Goal: Task Accomplishment & Management: Use online tool/utility

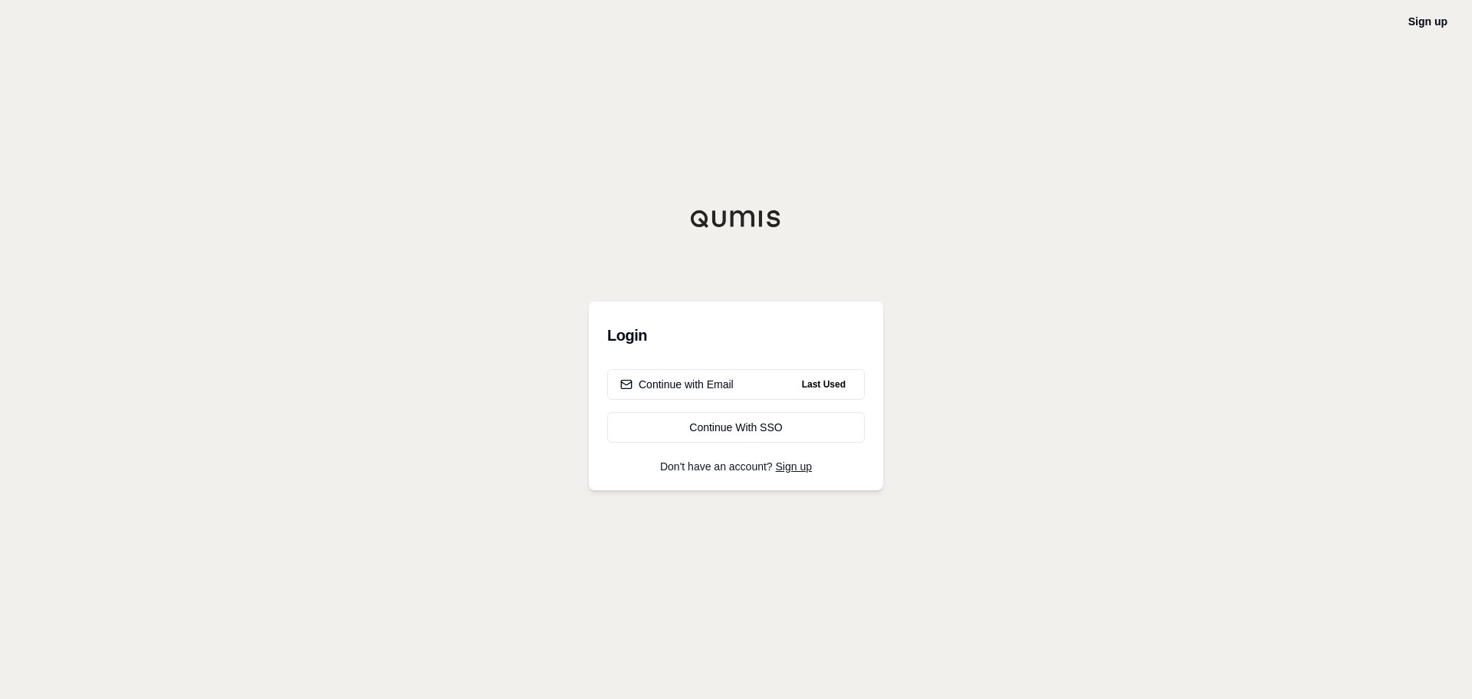
click at [683, 324] on h3 "Login" at bounding box center [736, 335] width 258 height 31
click at [732, 338] on h3 "Login" at bounding box center [736, 335] width 258 height 31
click at [771, 352] on div "Login Continue with Email Last Used Continue With SSO Don't have an account? Si…" at bounding box center [736, 395] width 294 height 189
click at [814, 328] on h3 "Login" at bounding box center [736, 335] width 258 height 31
click at [702, 398] on button "Continue with Email Last Used" at bounding box center [736, 384] width 258 height 31
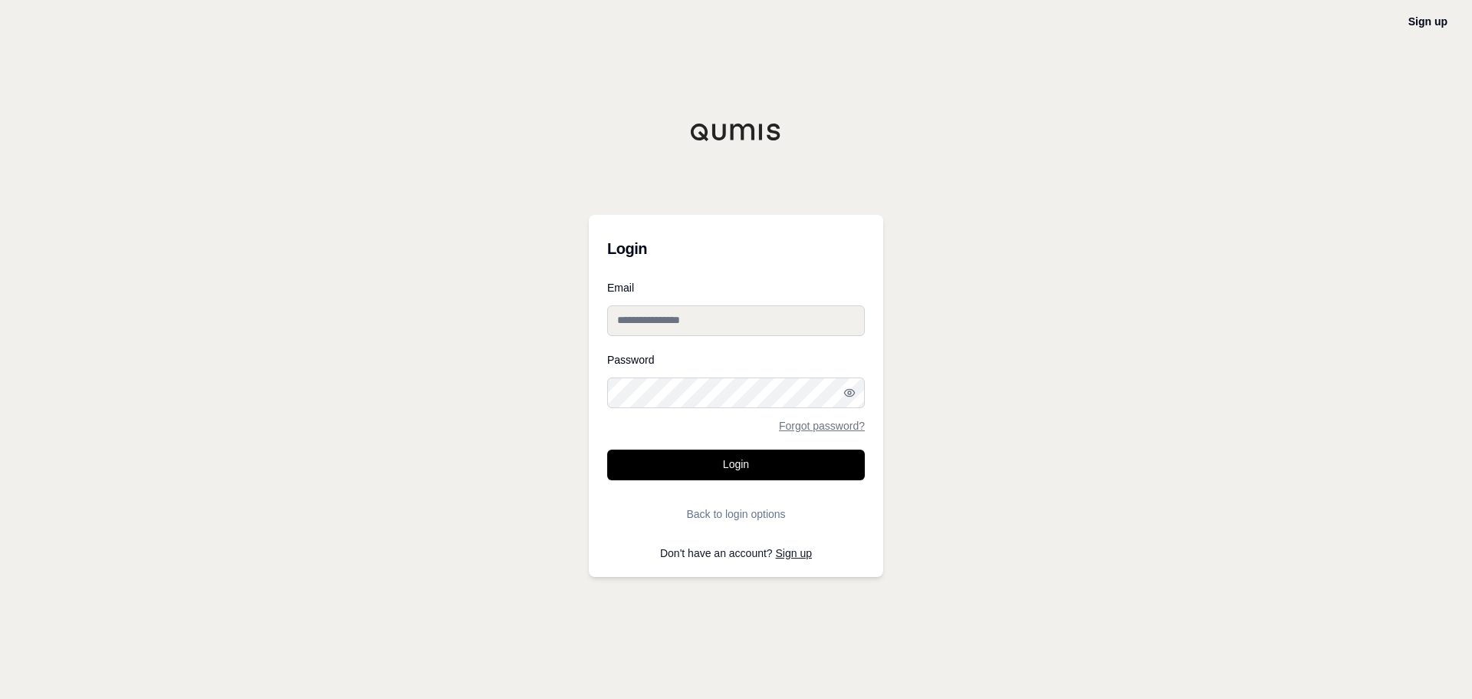
click at [702, 314] on input "Email" at bounding box center [736, 320] width 258 height 31
type input "**********"
click at [607, 449] on button "Login" at bounding box center [736, 464] width 258 height 31
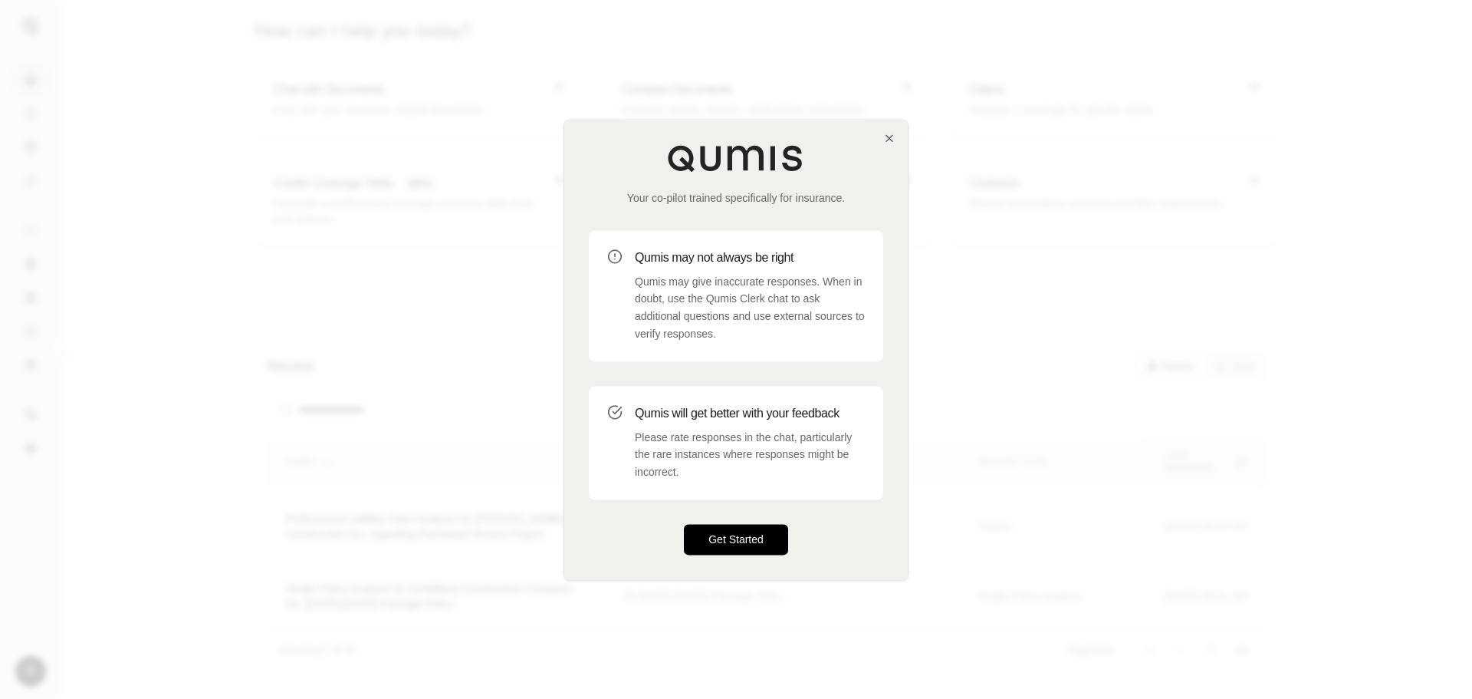
click at [736, 538] on button "Get Started" at bounding box center [736, 539] width 104 height 31
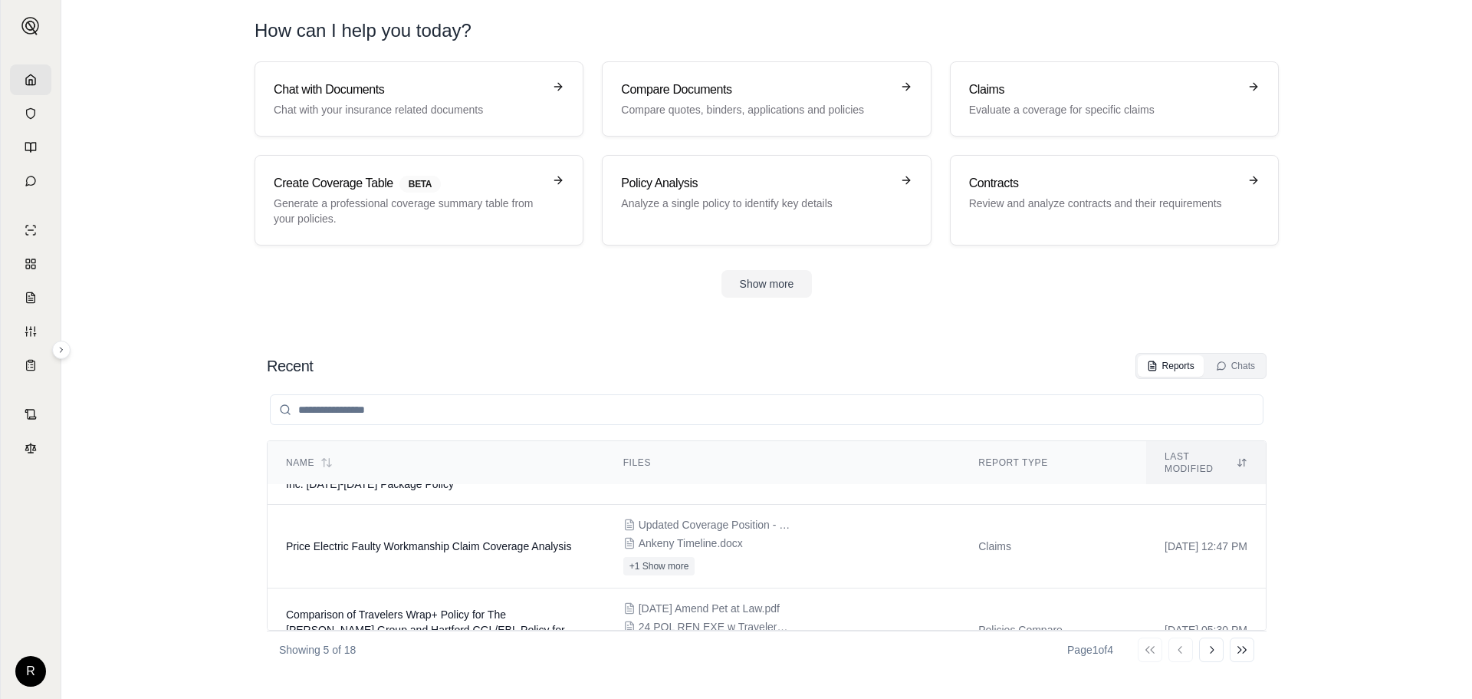
scroll to position [208, 0]
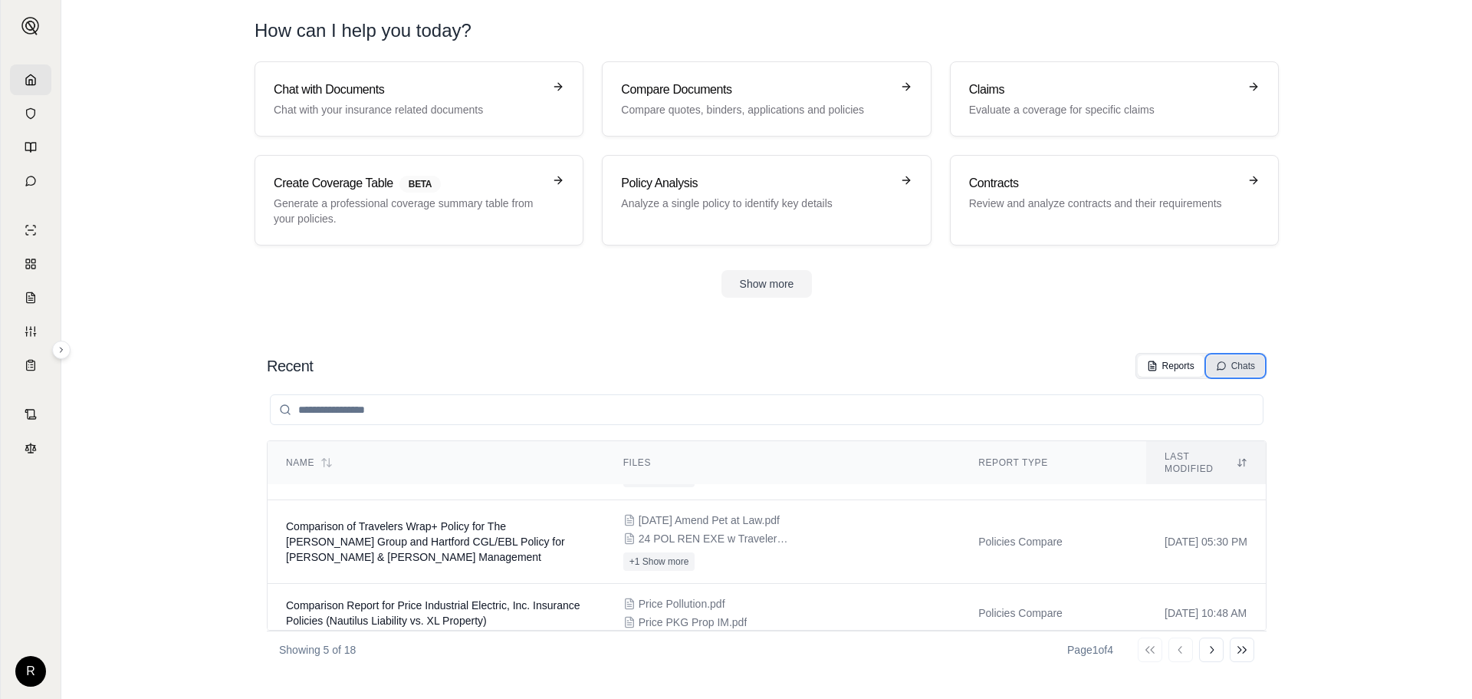
click at [1253, 366] on div "Chats" at bounding box center [1235, 366] width 39 height 12
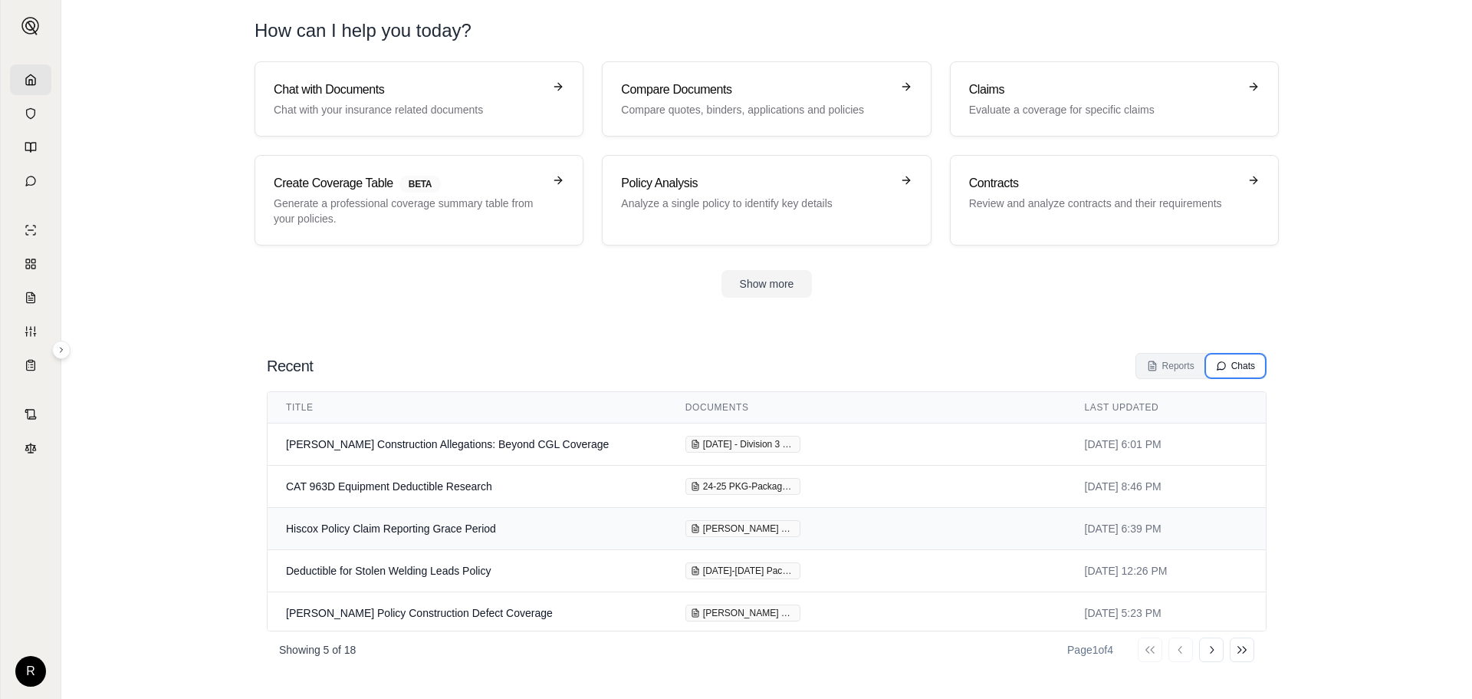
scroll to position [3, 0]
click at [1219, 646] on button "Go to next page" at bounding box center [1211, 649] width 25 height 25
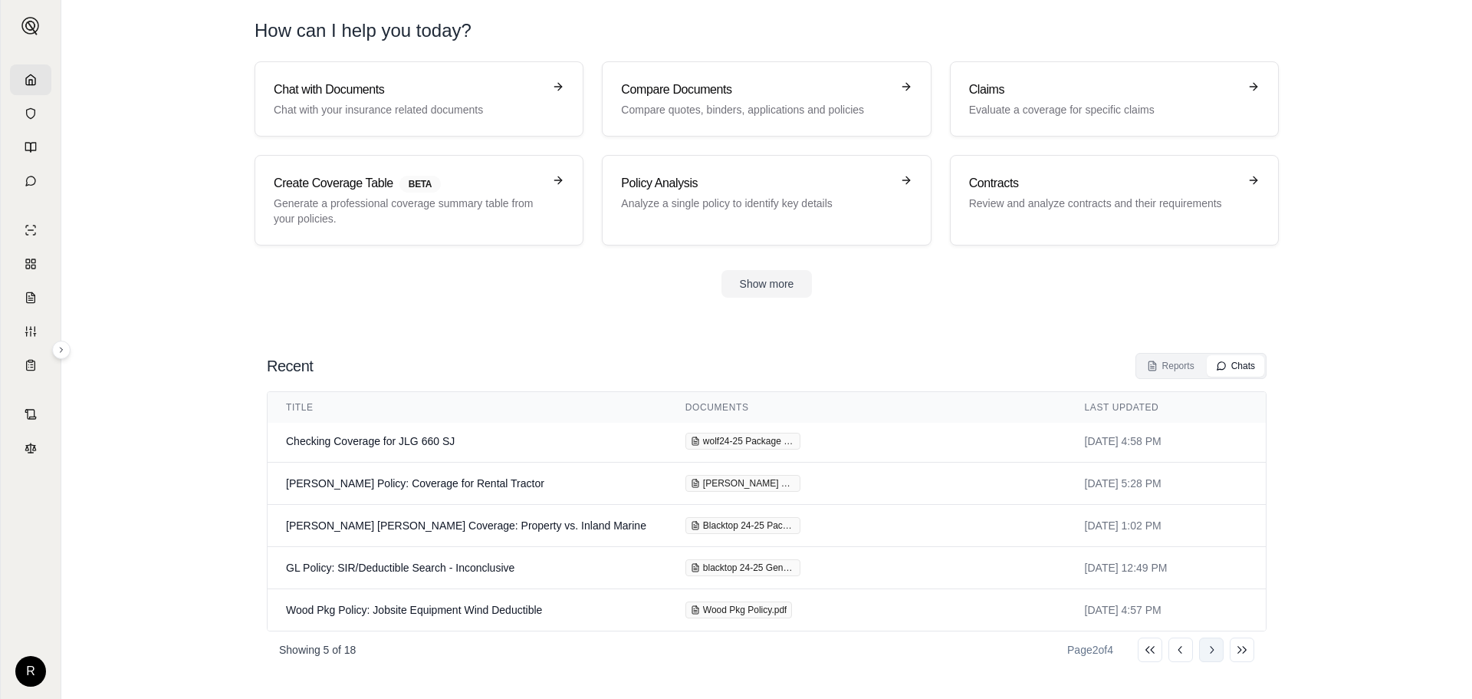
click at [1213, 650] on icon at bounding box center [1212, 649] width 12 height 12
click at [1186, 360] on div "Reports" at bounding box center [1171, 366] width 48 height 12
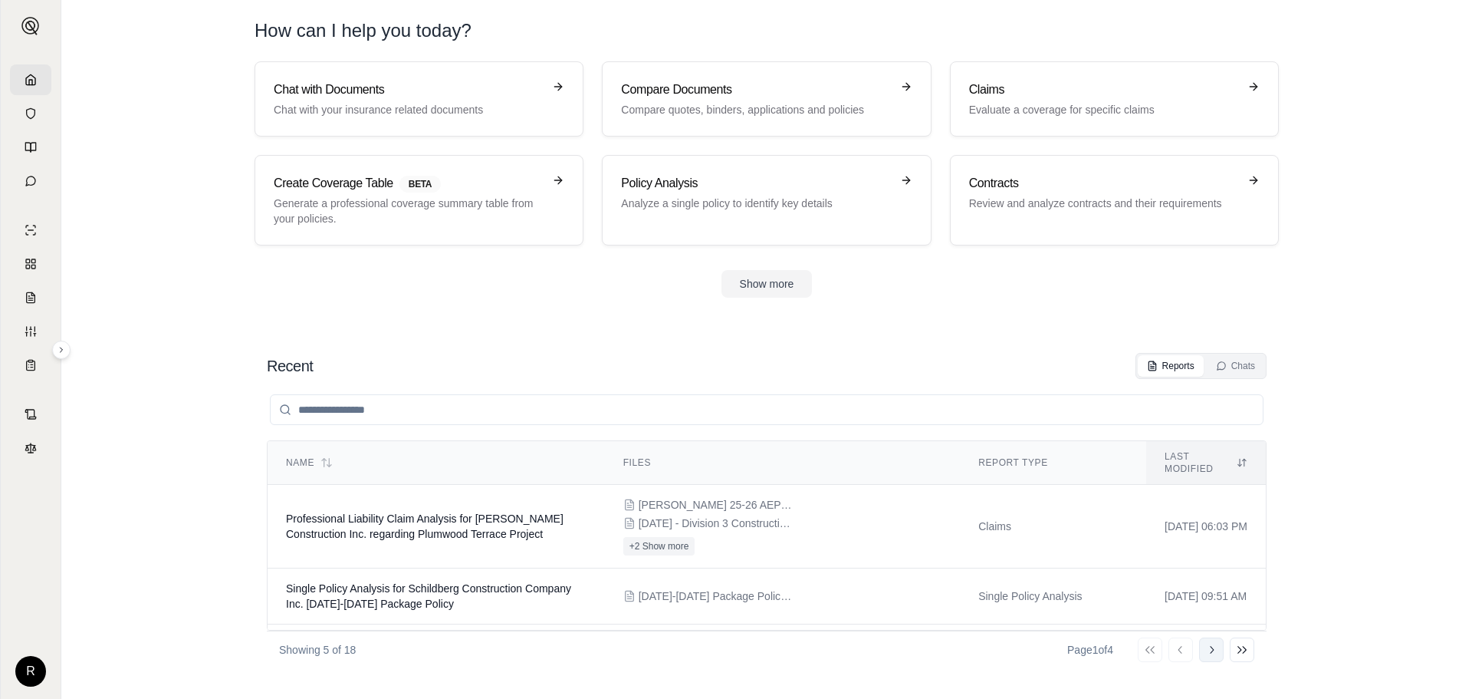
click at [1211, 648] on icon at bounding box center [1212, 649] width 12 height 12
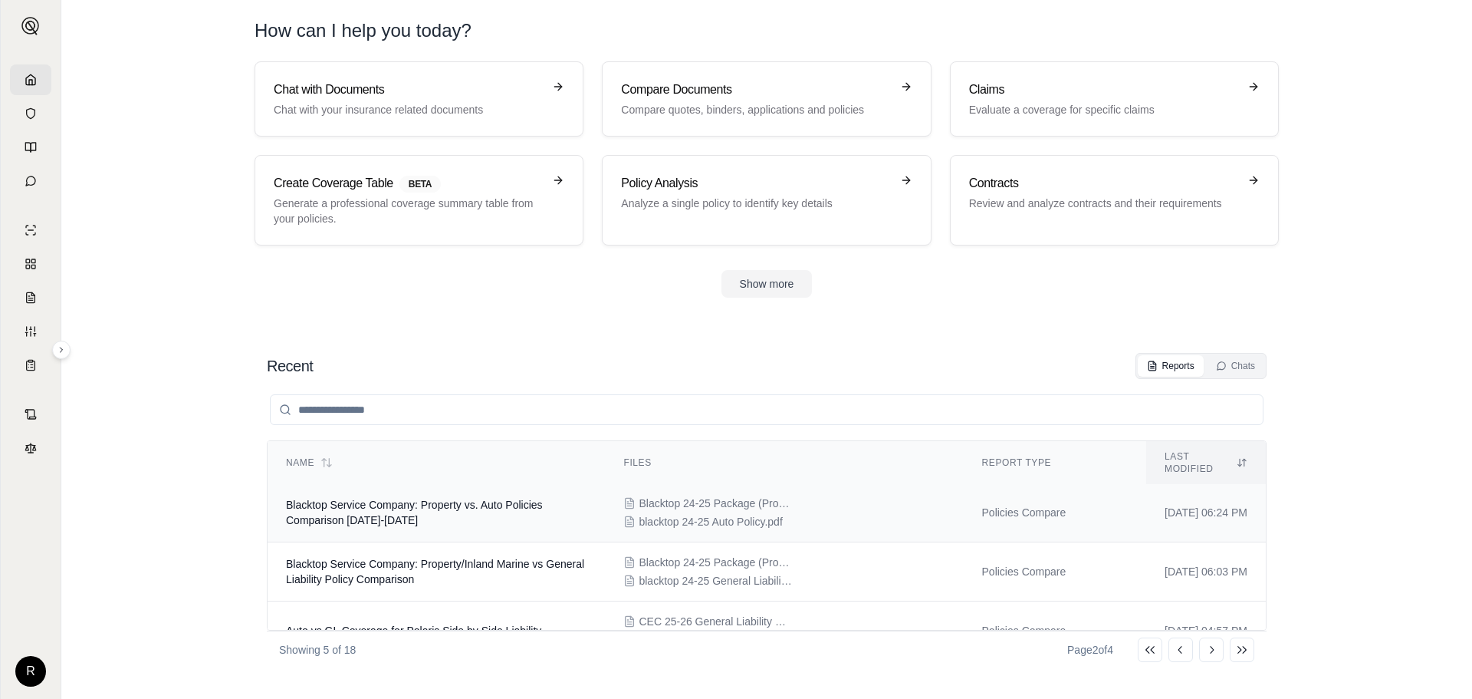
scroll to position [0, 0]
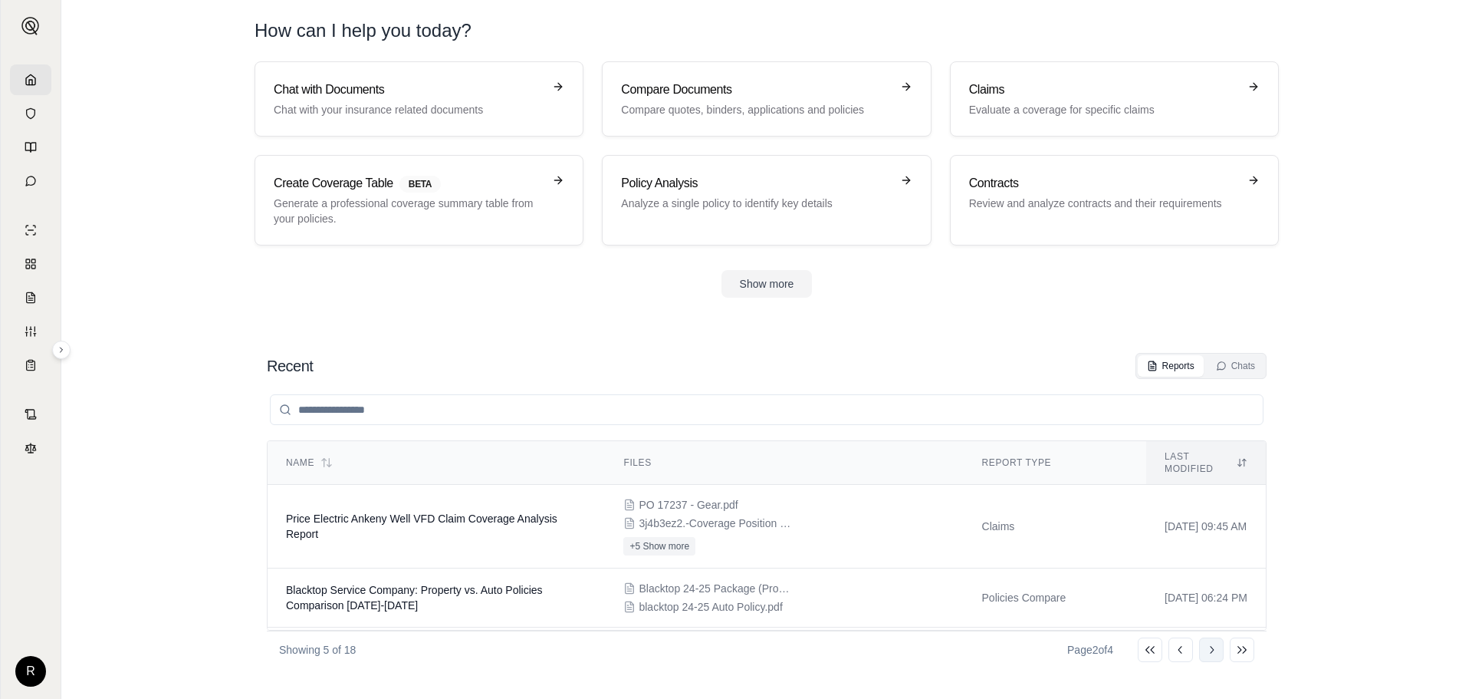
click at [1212, 647] on icon at bounding box center [1212, 650] width 4 height 8
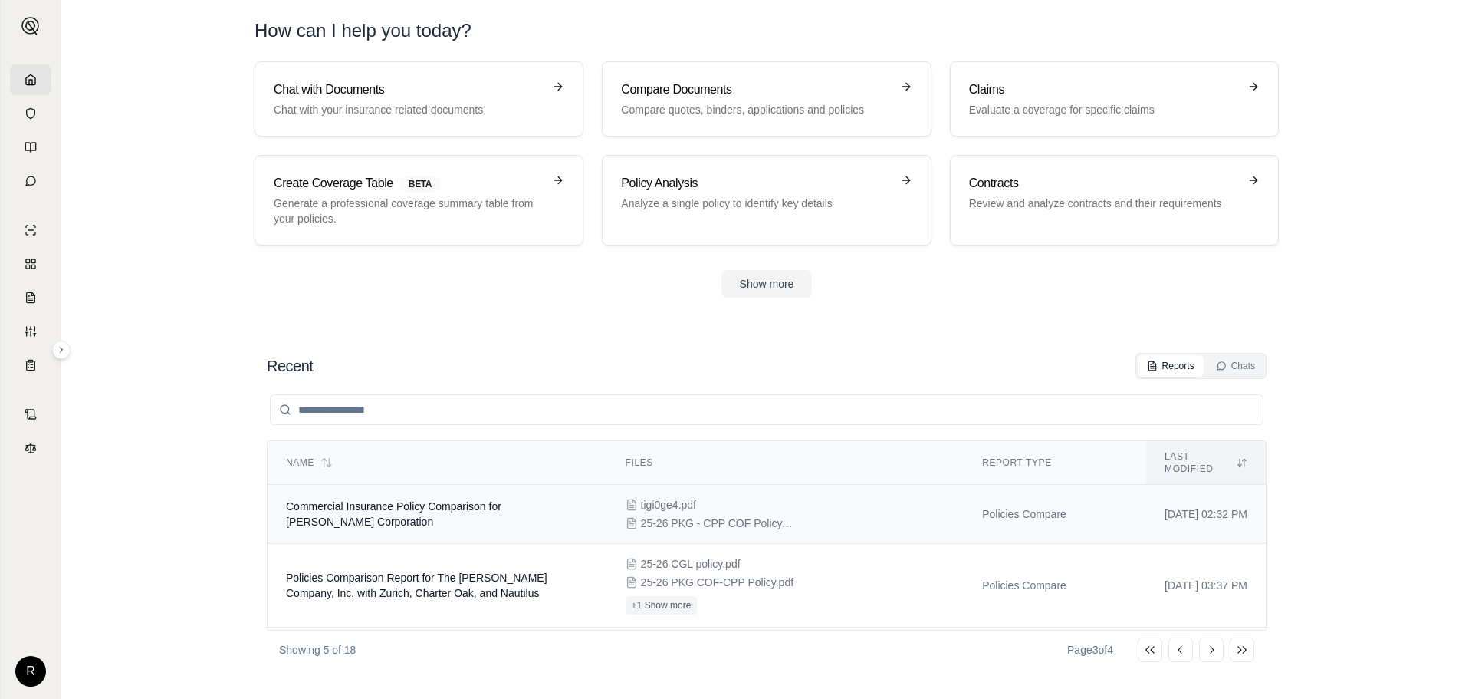
click at [502, 500] on span "Commercial Insurance Policy Comparison for [PERSON_NAME] Corporation" at bounding box center [393, 514] width 215 height 28
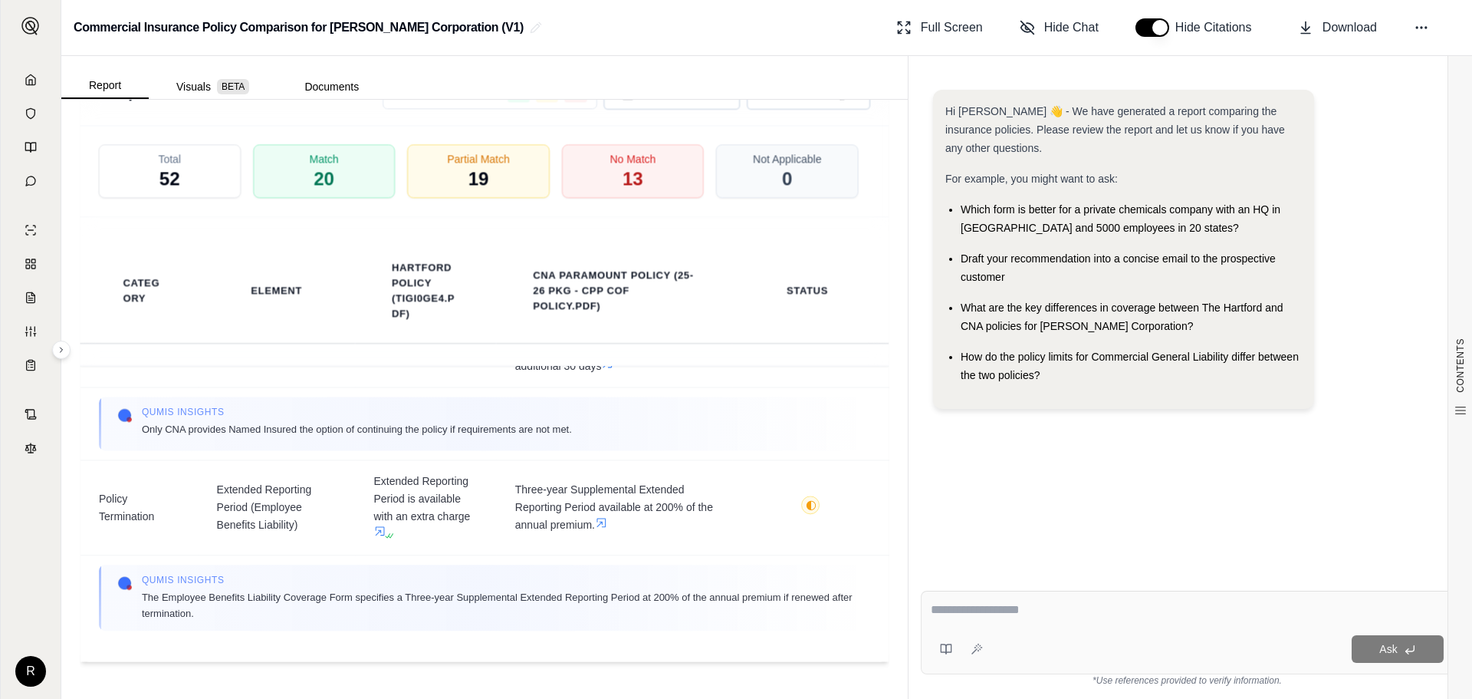
scroll to position [2124, 0]
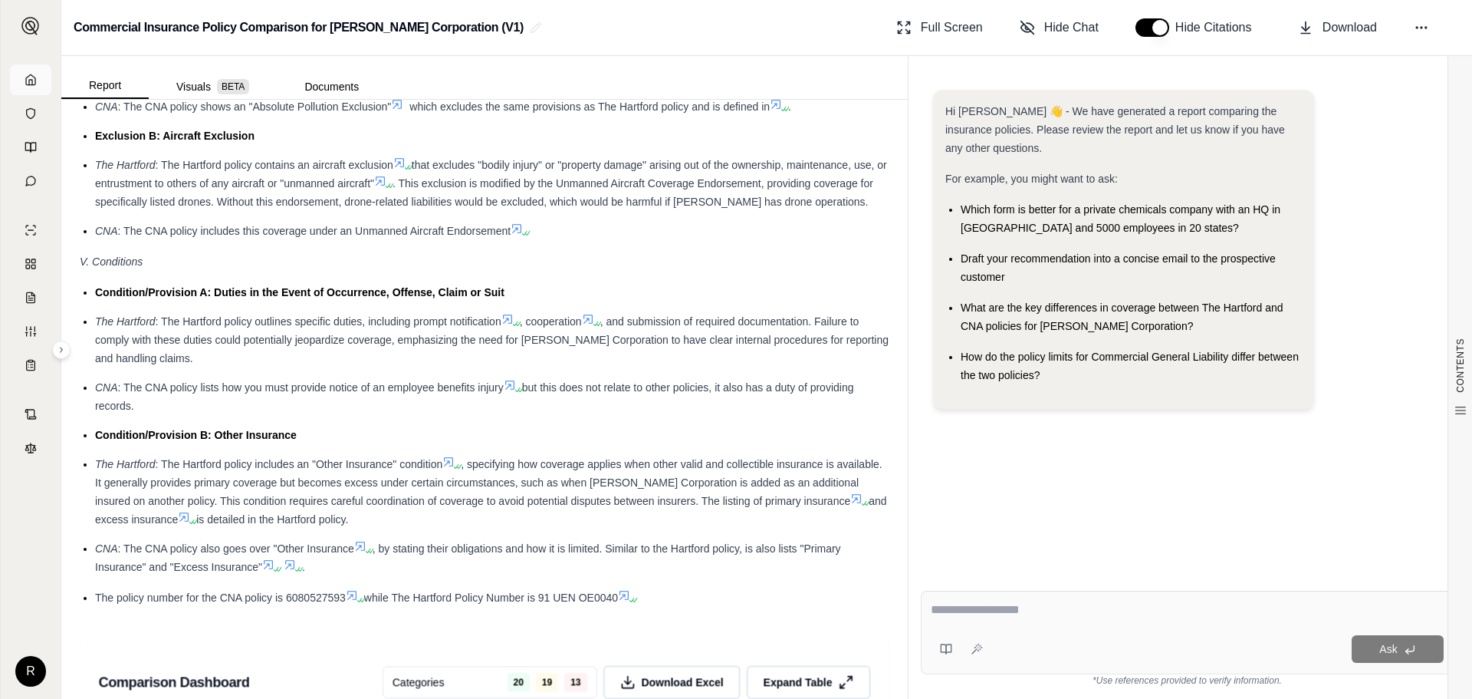
click at [31, 88] on link at bounding box center [30, 79] width 41 height 31
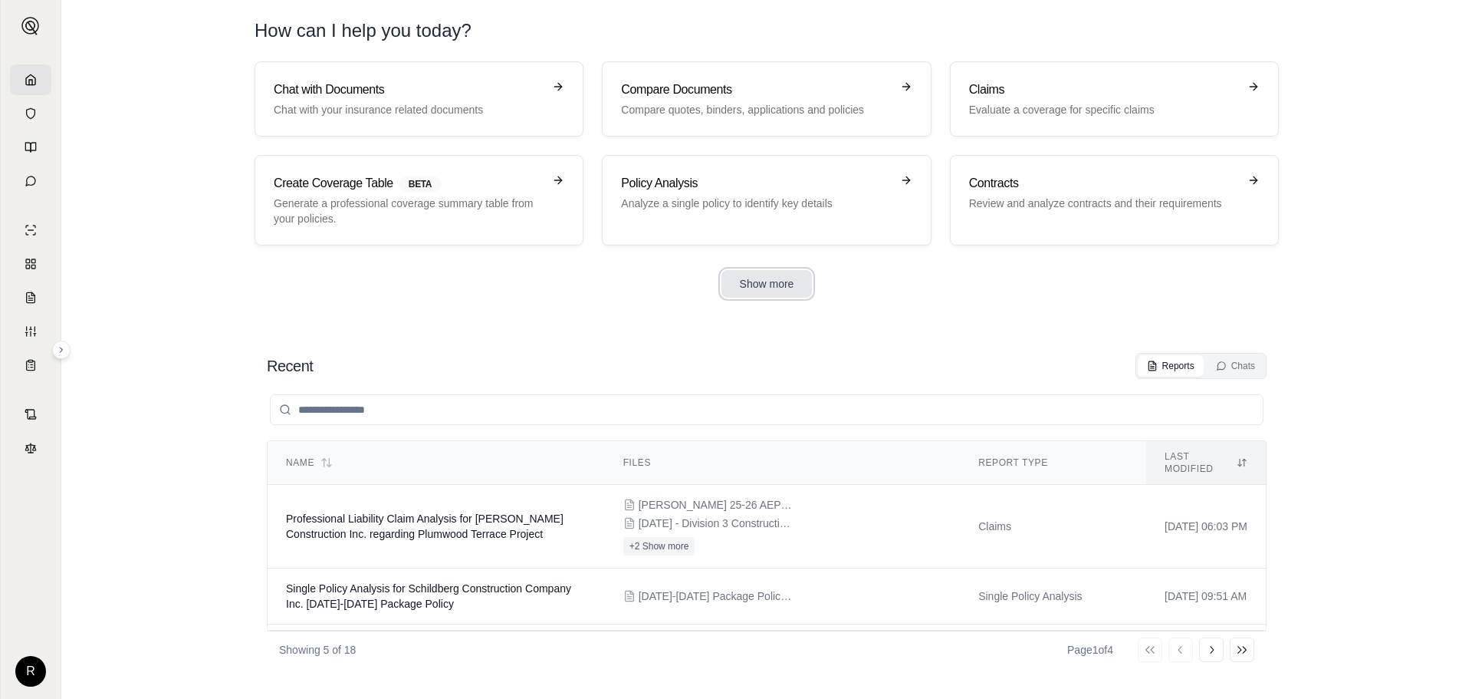
click at [781, 282] on button "Show more" at bounding box center [767, 284] width 91 height 28
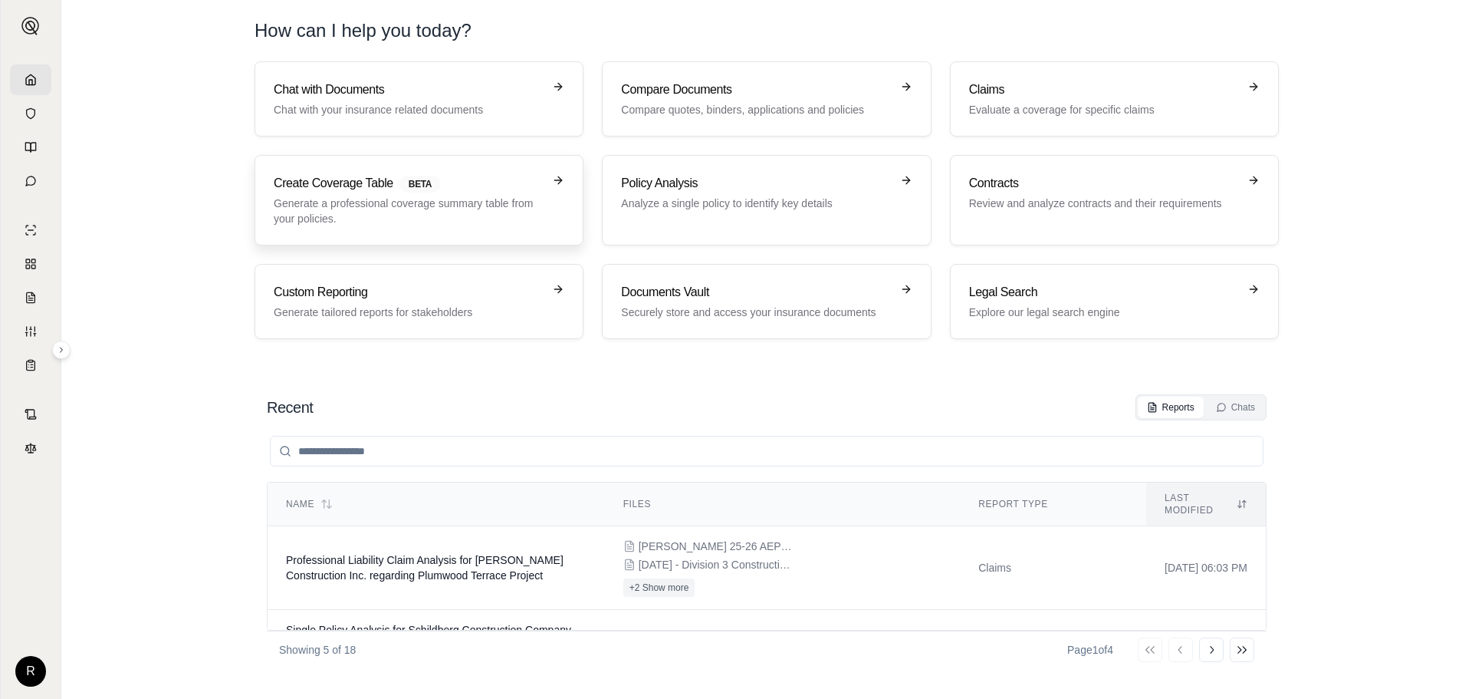
click at [558, 175] on icon at bounding box center [558, 180] width 12 height 12
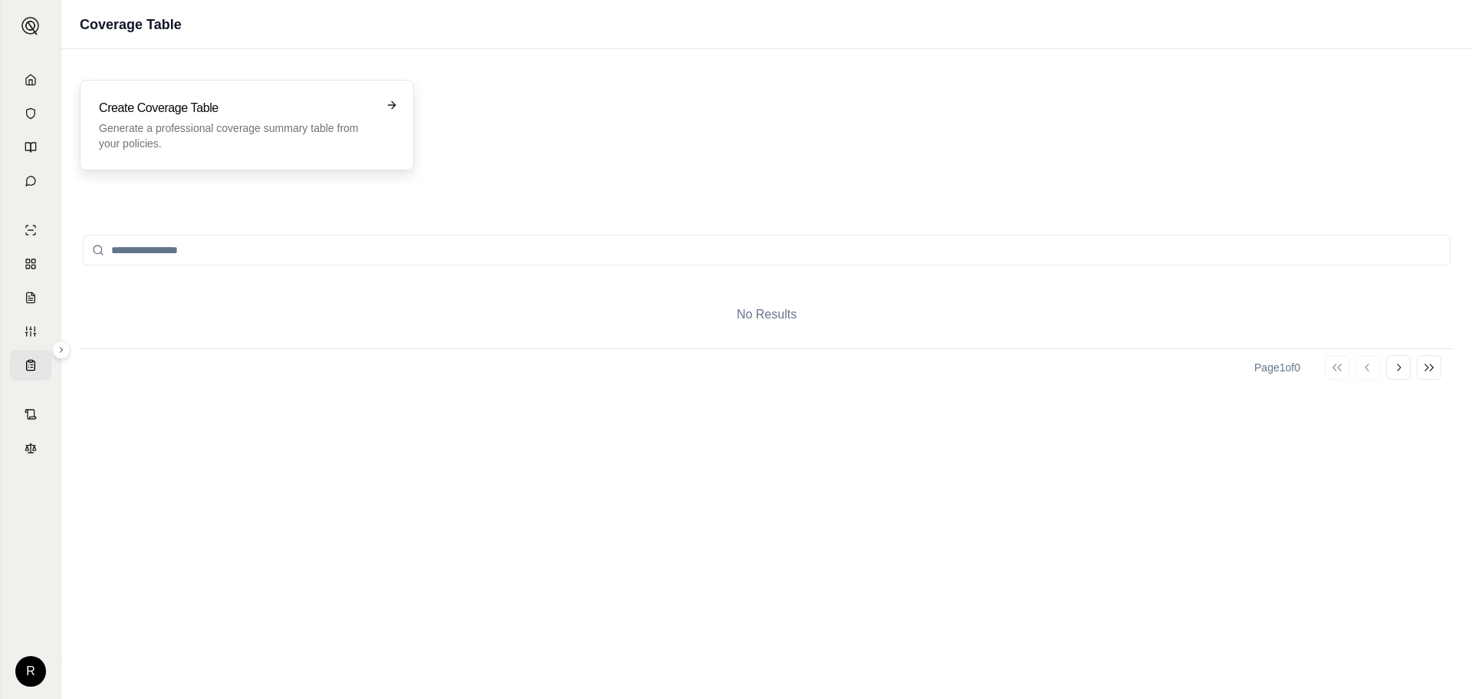
click at [159, 104] on h3 "Create Coverage Table" at bounding box center [236, 108] width 275 height 18
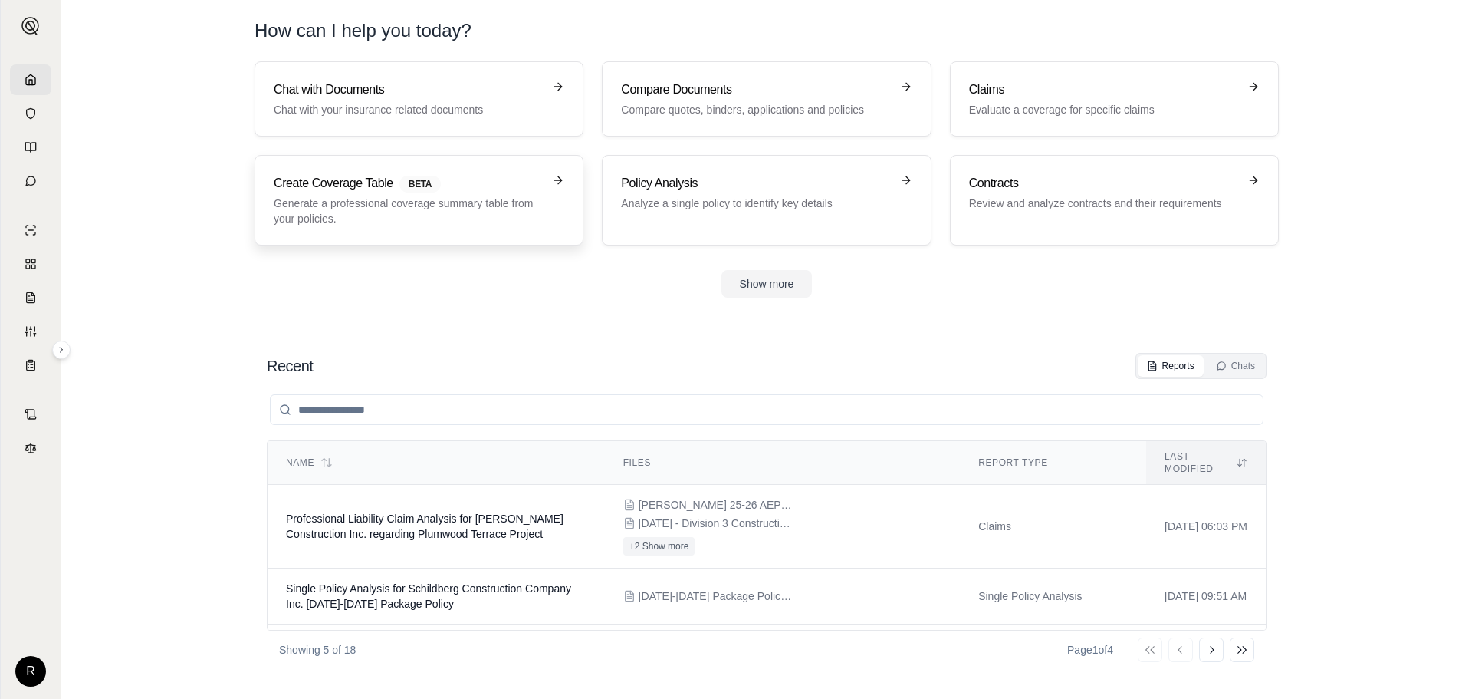
click at [301, 189] on h3 "Create Coverage Table BETA" at bounding box center [408, 183] width 269 height 18
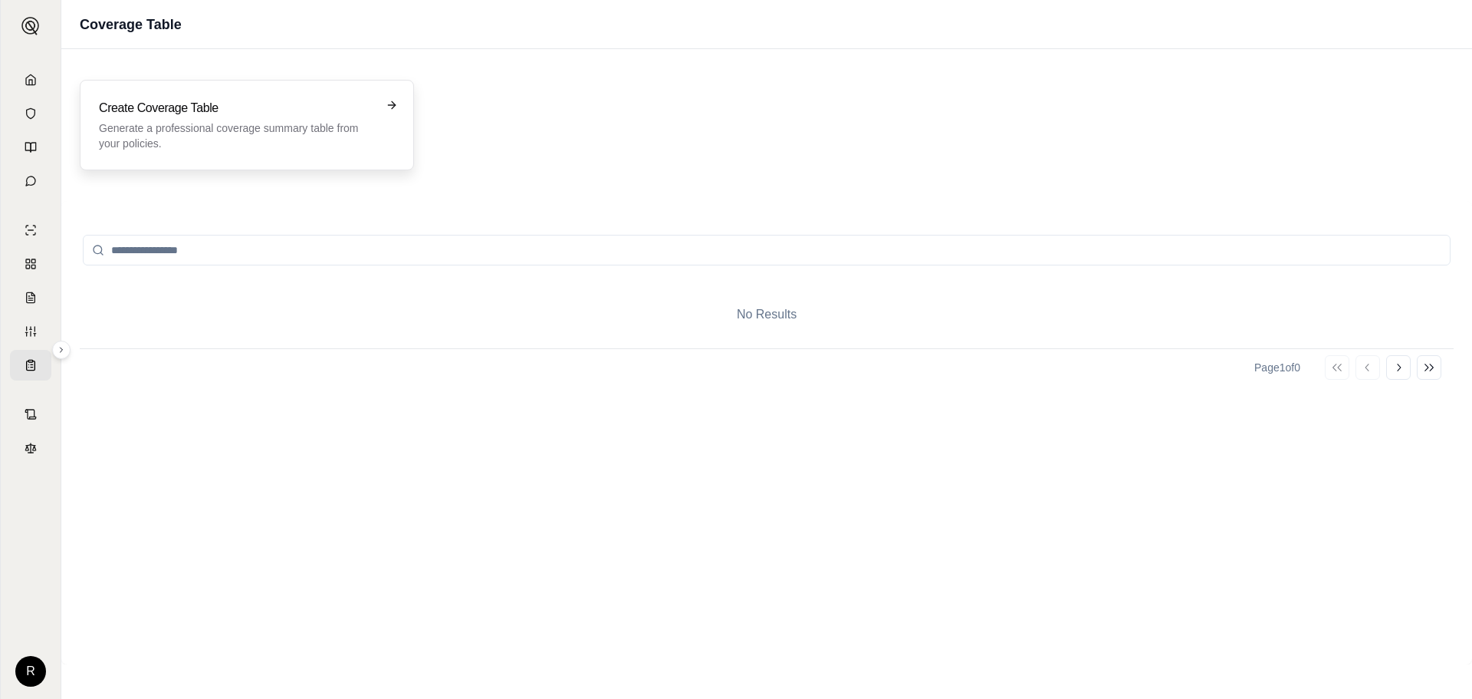
click at [334, 114] on h3 "Create Coverage Table" at bounding box center [236, 108] width 275 height 18
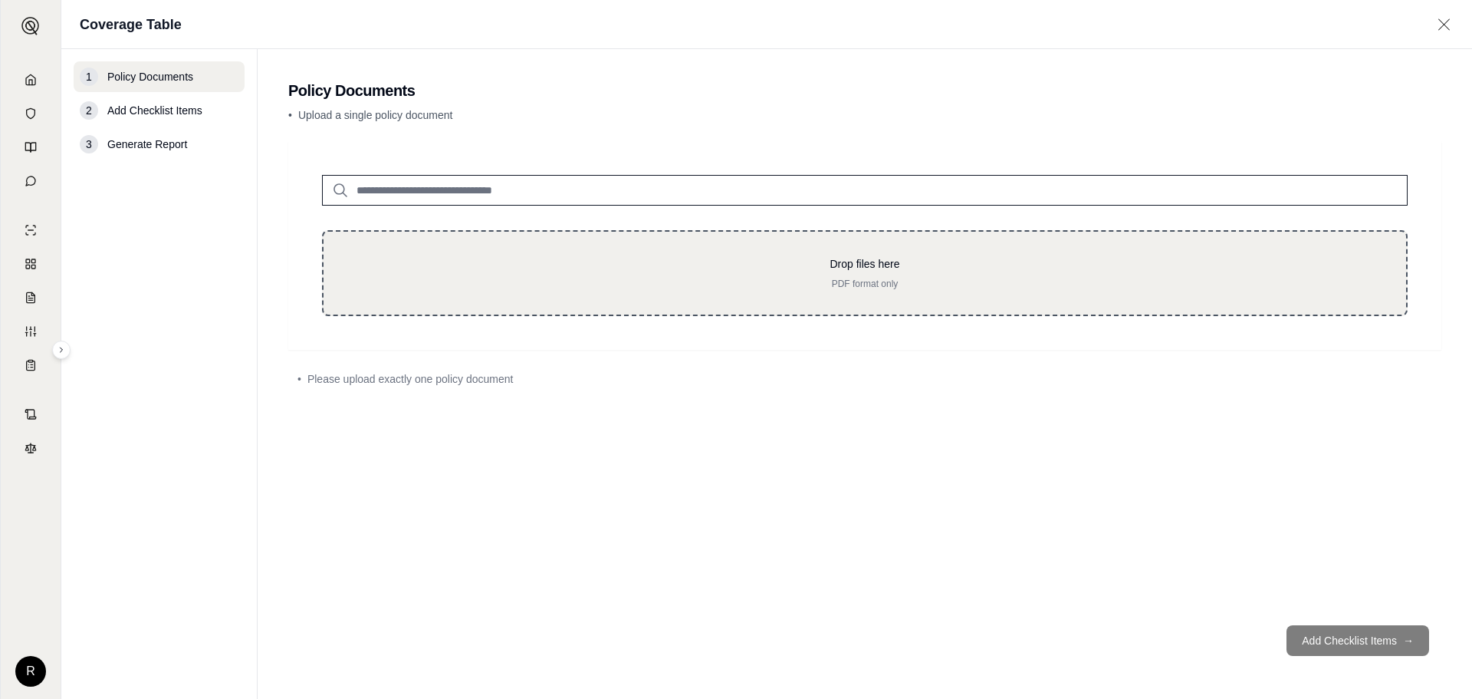
click at [961, 290] on div "Drop files here PDF format only" at bounding box center [865, 273] width 1086 height 86
type input "**********"
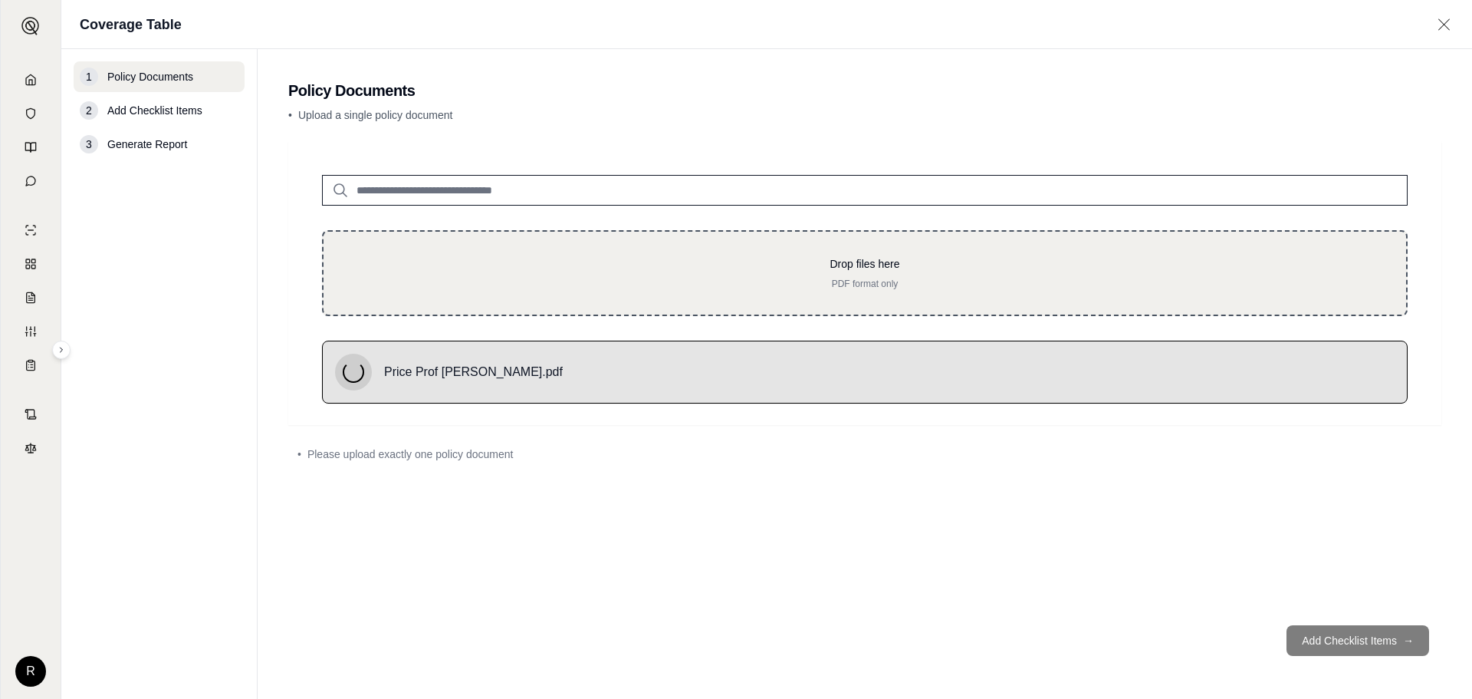
click at [788, 283] on p "PDF format only" at bounding box center [865, 284] width 1034 height 12
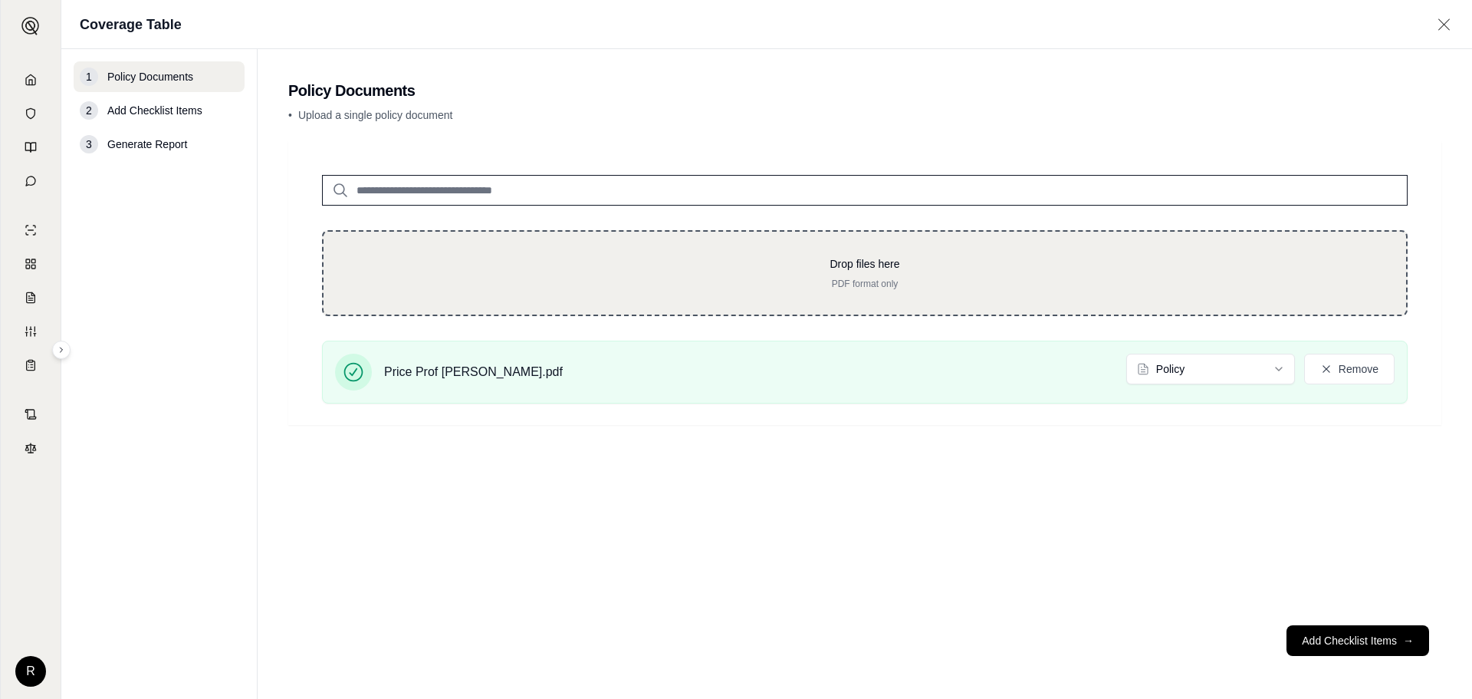
type input "**********"
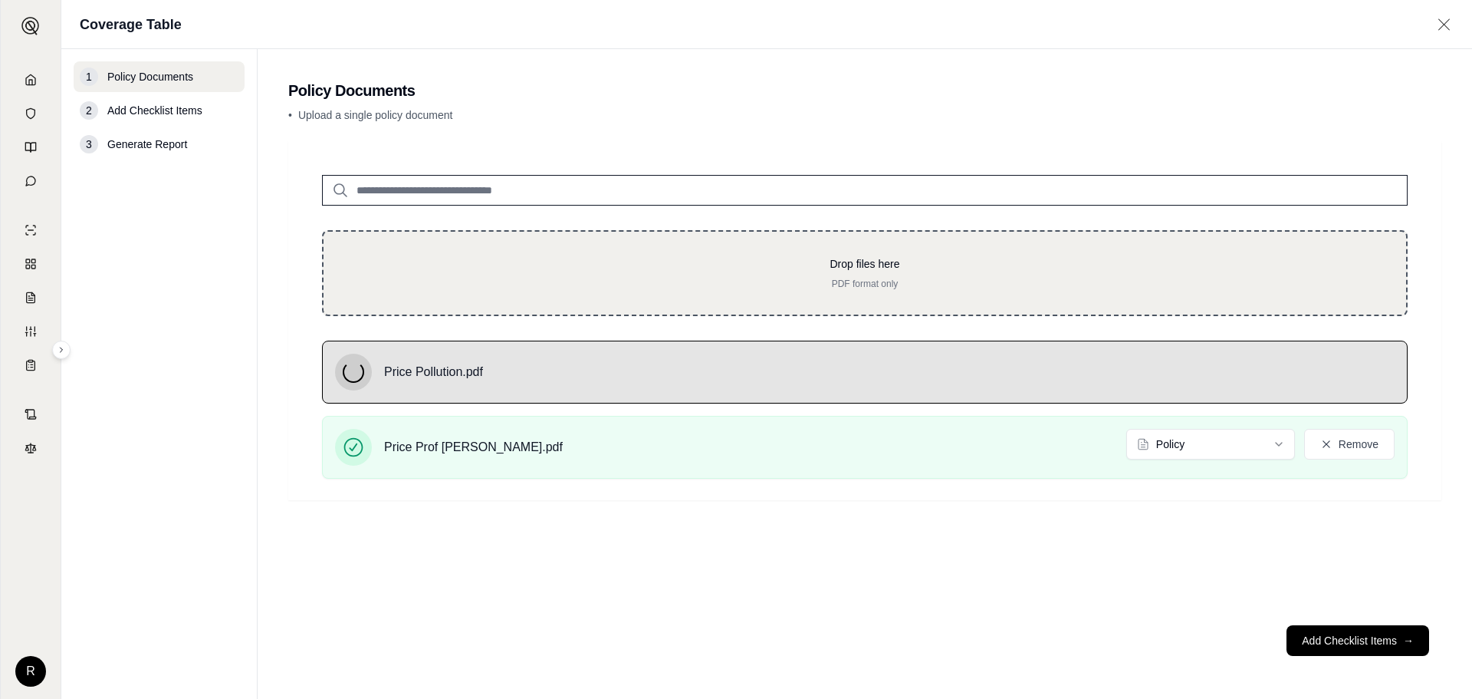
click at [709, 283] on p "PDF format only" at bounding box center [865, 284] width 1034 height 12
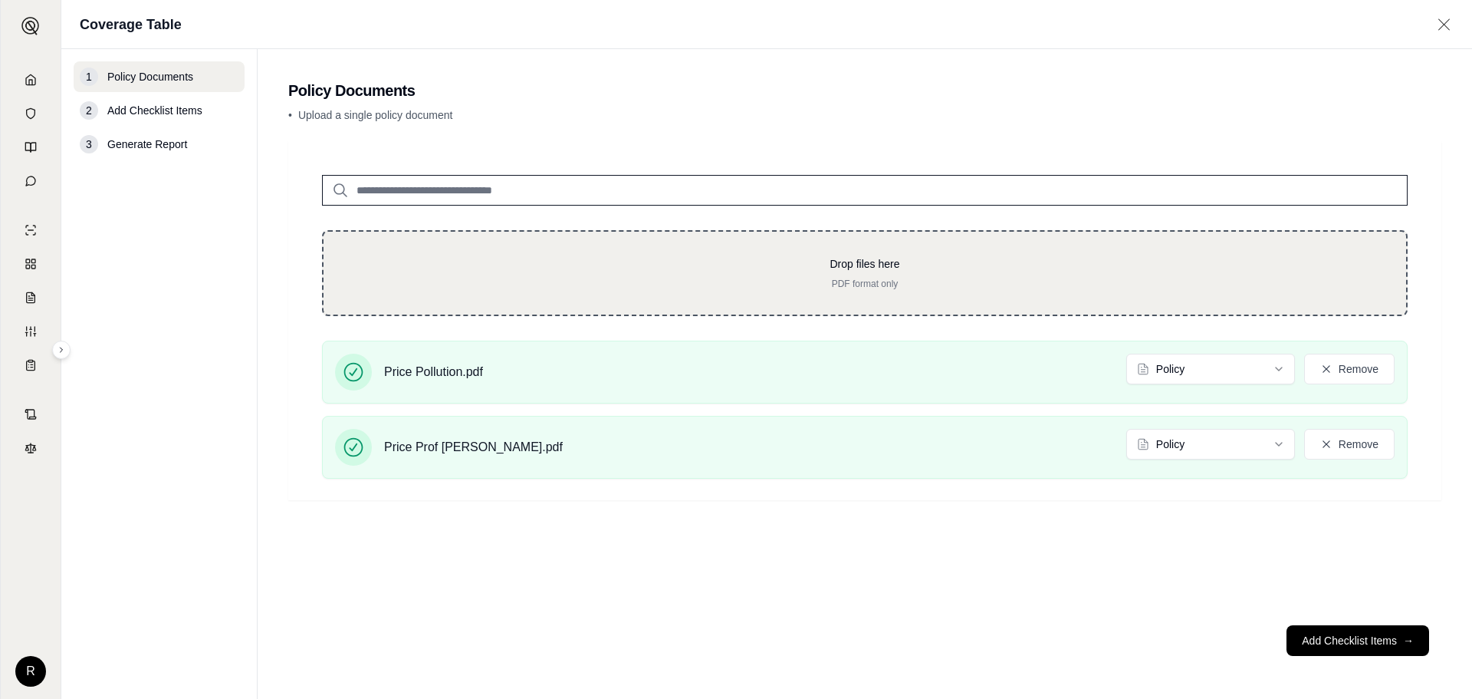
type input "**********"
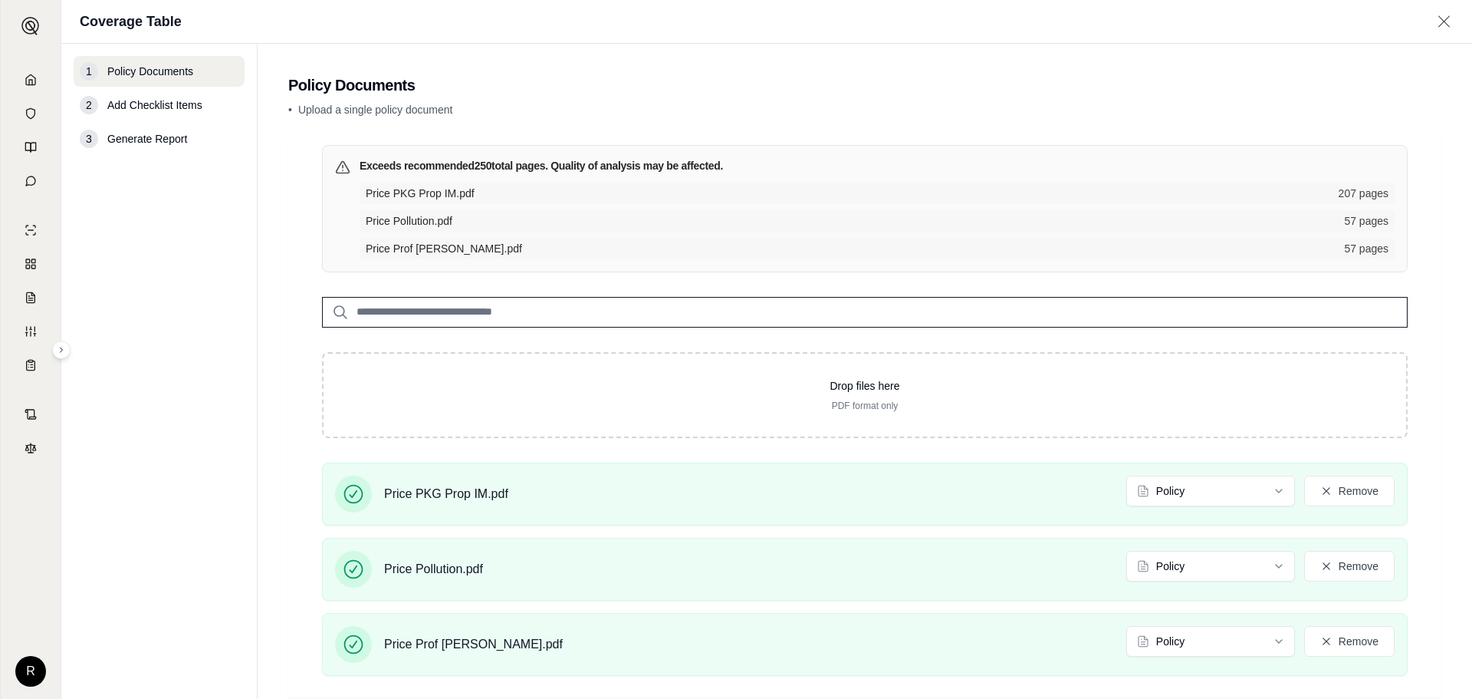
scroll to position [84, 0]
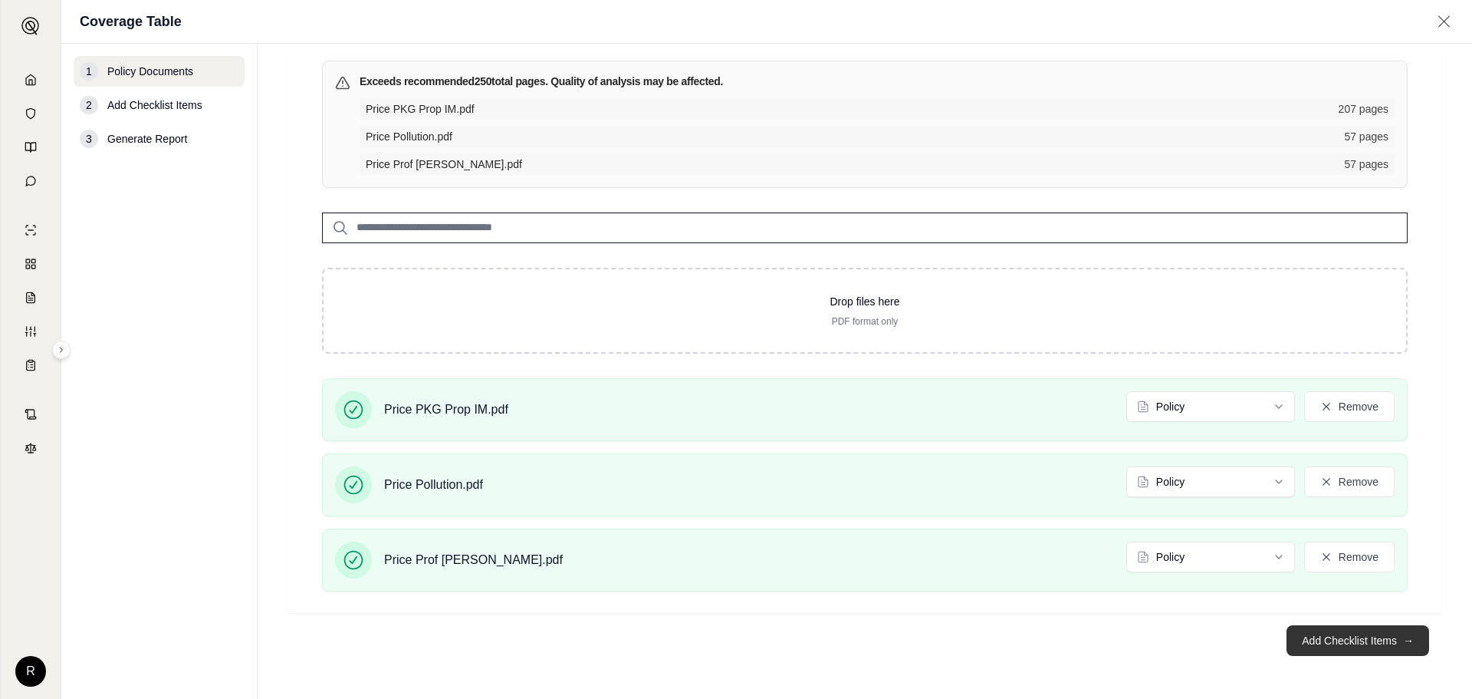
click at [1306, 629] on button "Add Checklist Items →" at bounding box center [1358, 640] width 143 height 31
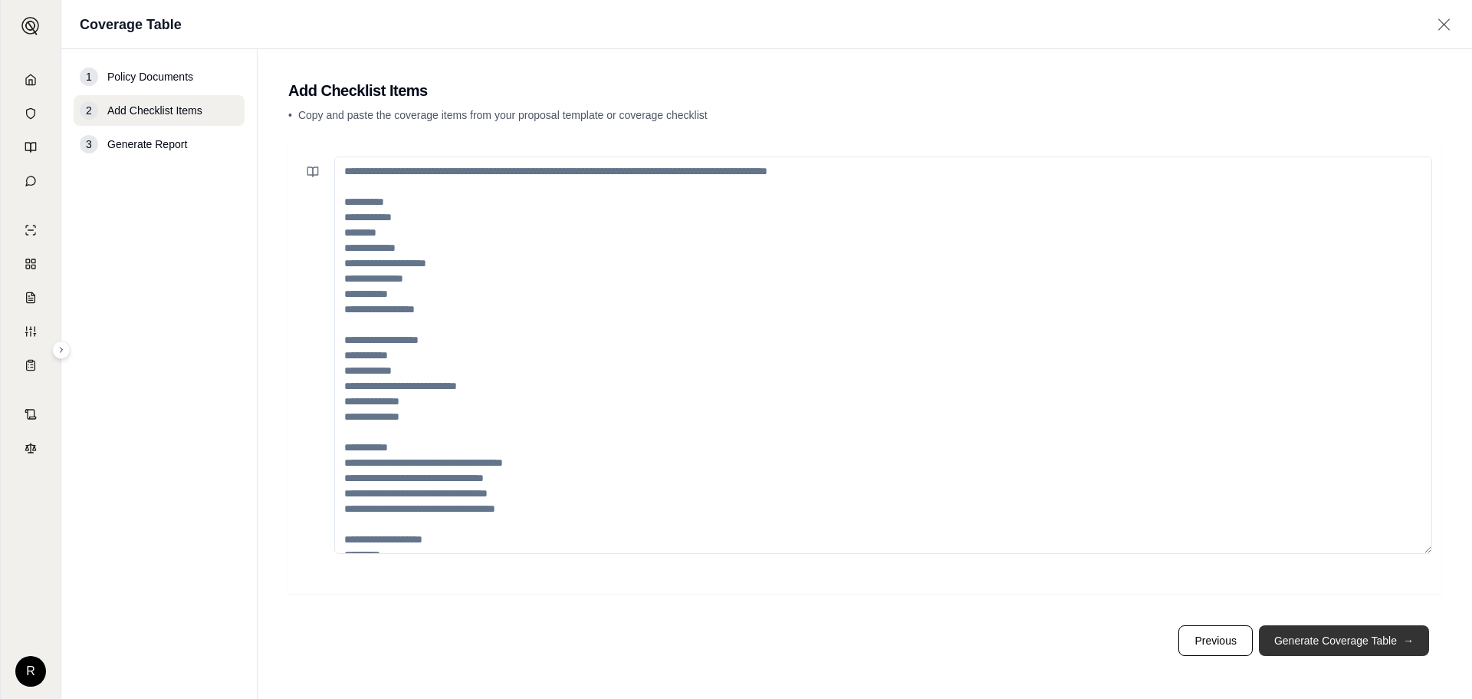
click at [1326, 640] on button "Generate Coverage Table →" at bounding box center [1344, 640] width 170 height 31
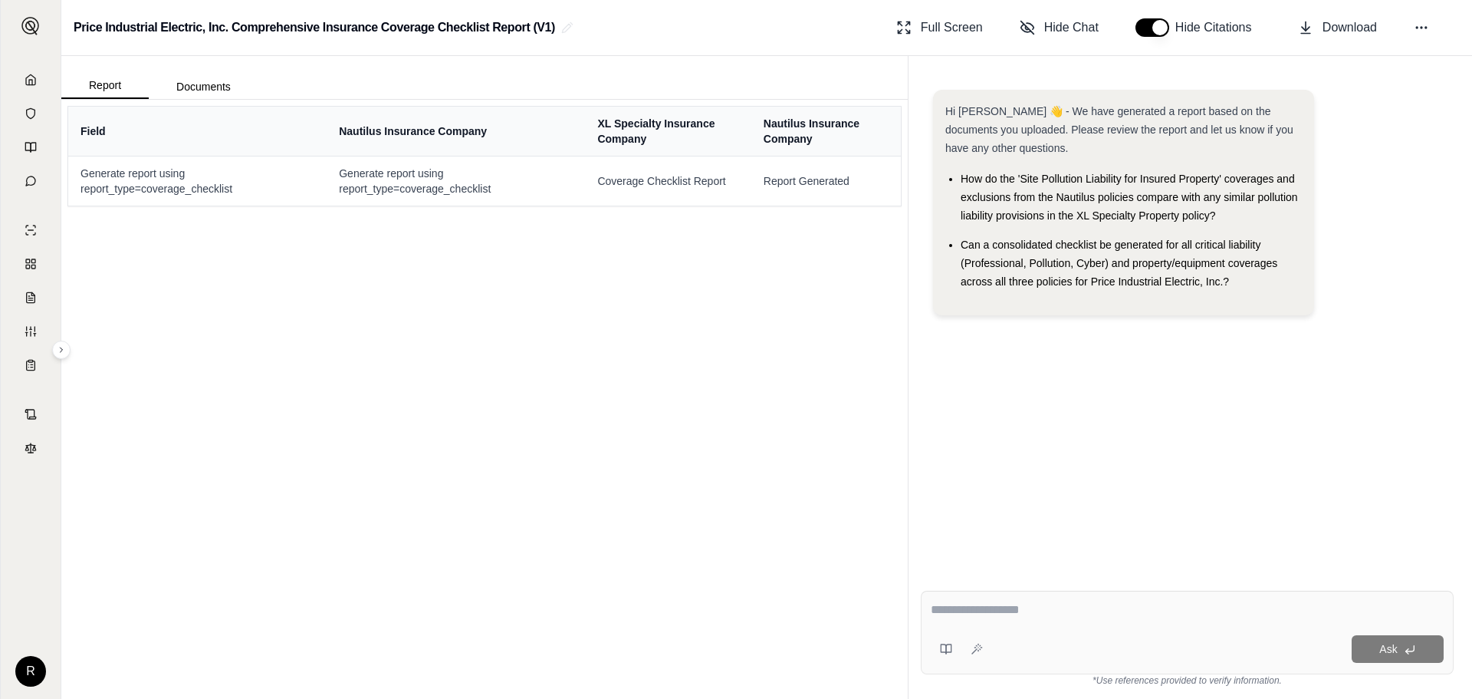
click at [1296, 439] on div "Hi [PERSON_NAME] 👋 - We have generated a report based on the documents you uplo…" at bounding box center [1187, 321] width 533 height 489
click at [223, 91] on button "Documents" at bounding box center [204, 86] width 110 height 25
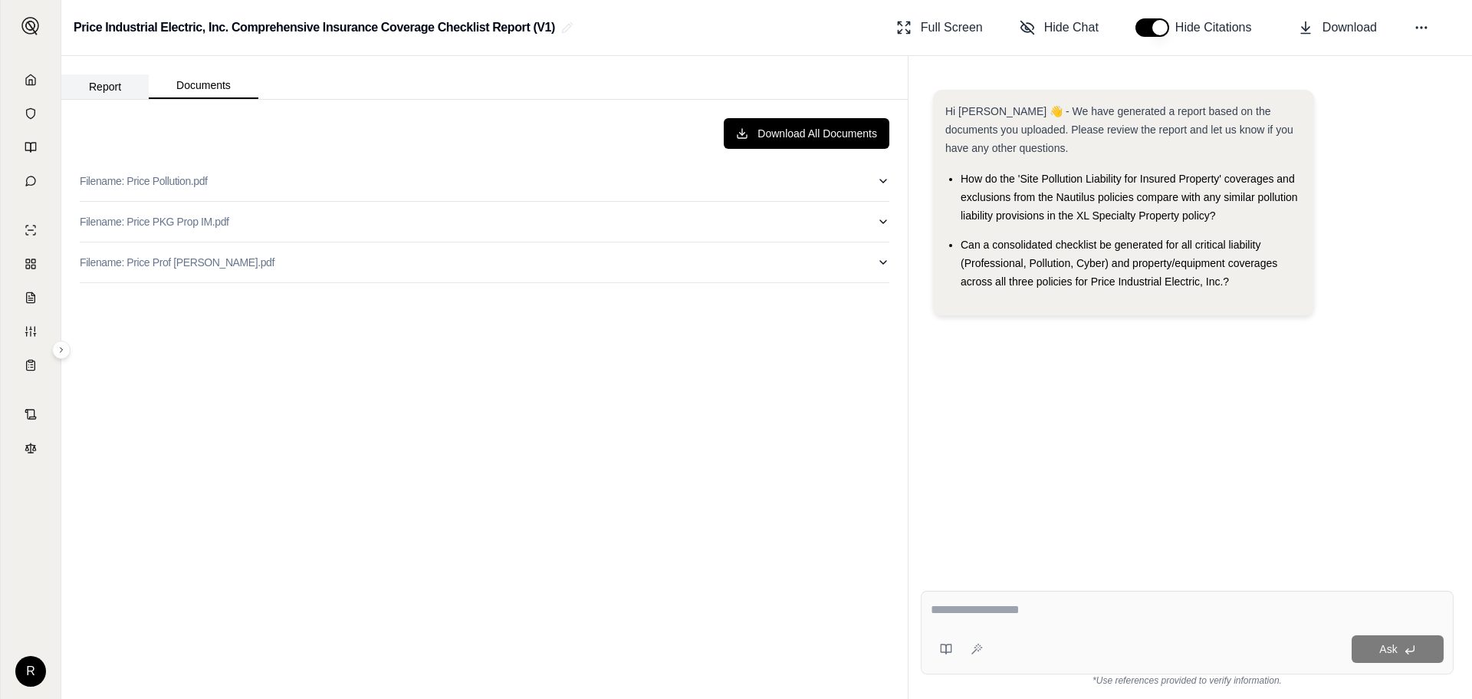
click at [81, 86] on button "Report" at bounding box center [104, 86] width 87 height 25
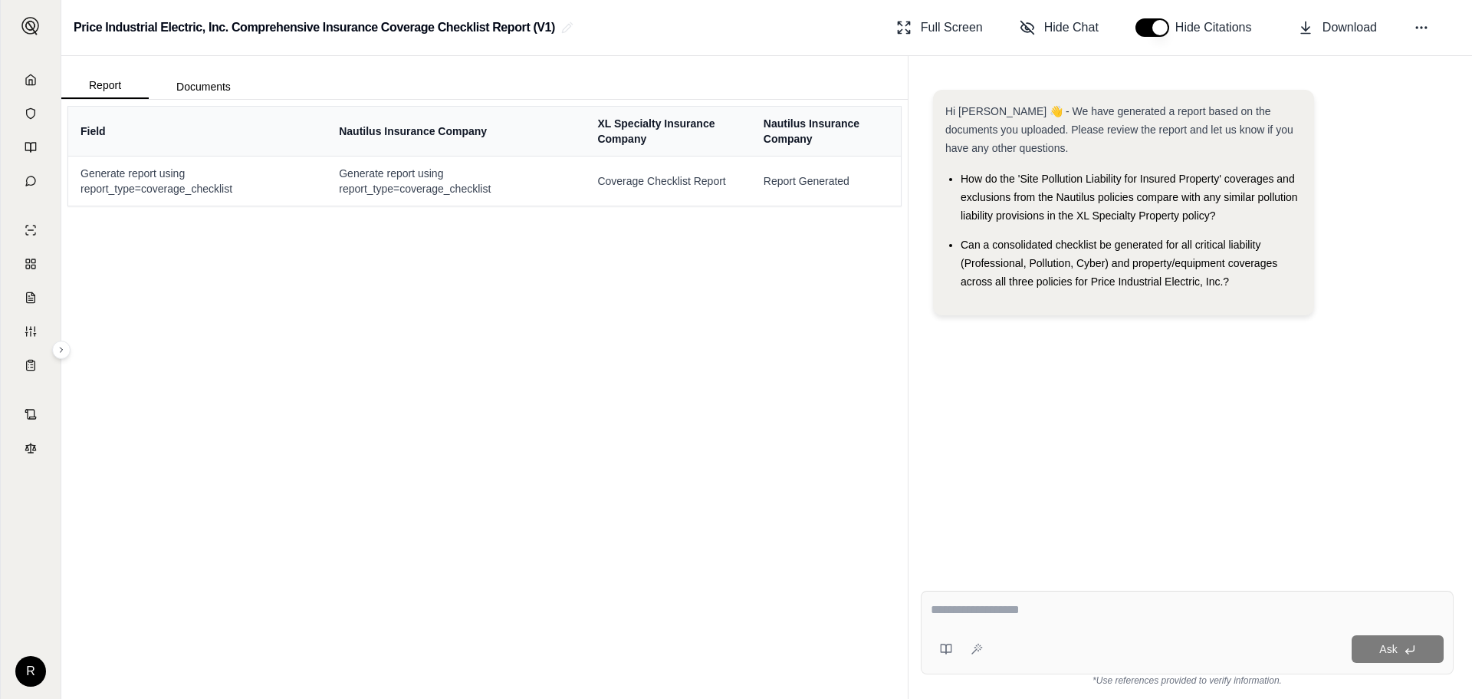
click at [1077, 614] on textarea at bounding box center [1187, 609] width 513 height 18
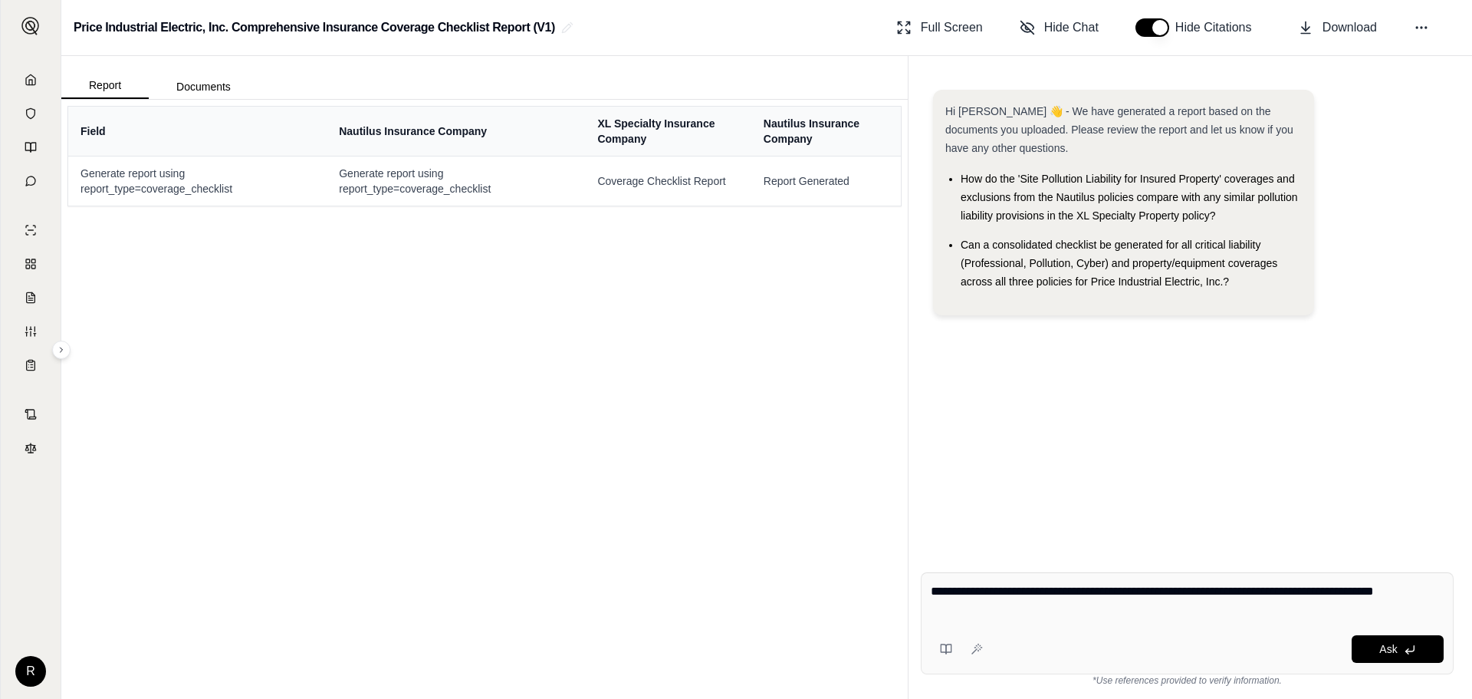
type textarea "**********"
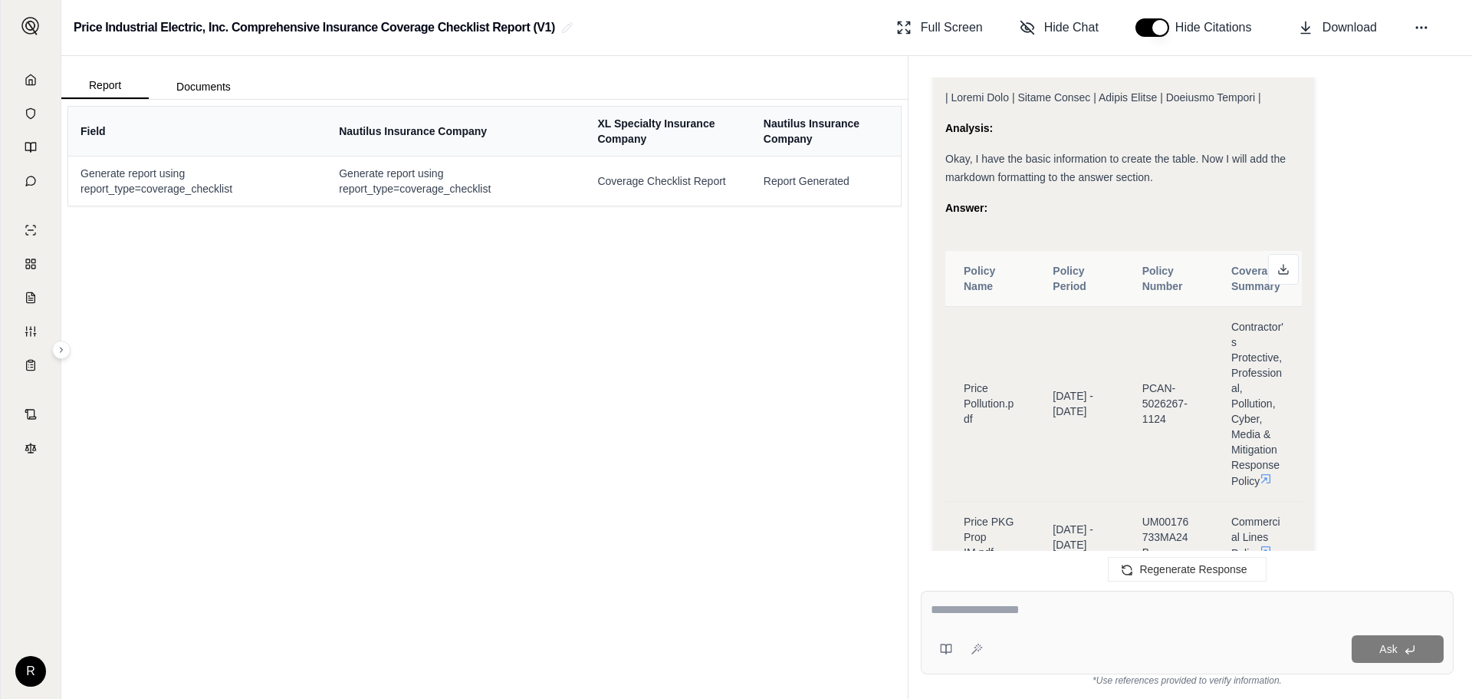
scroll to position [1379, 0]
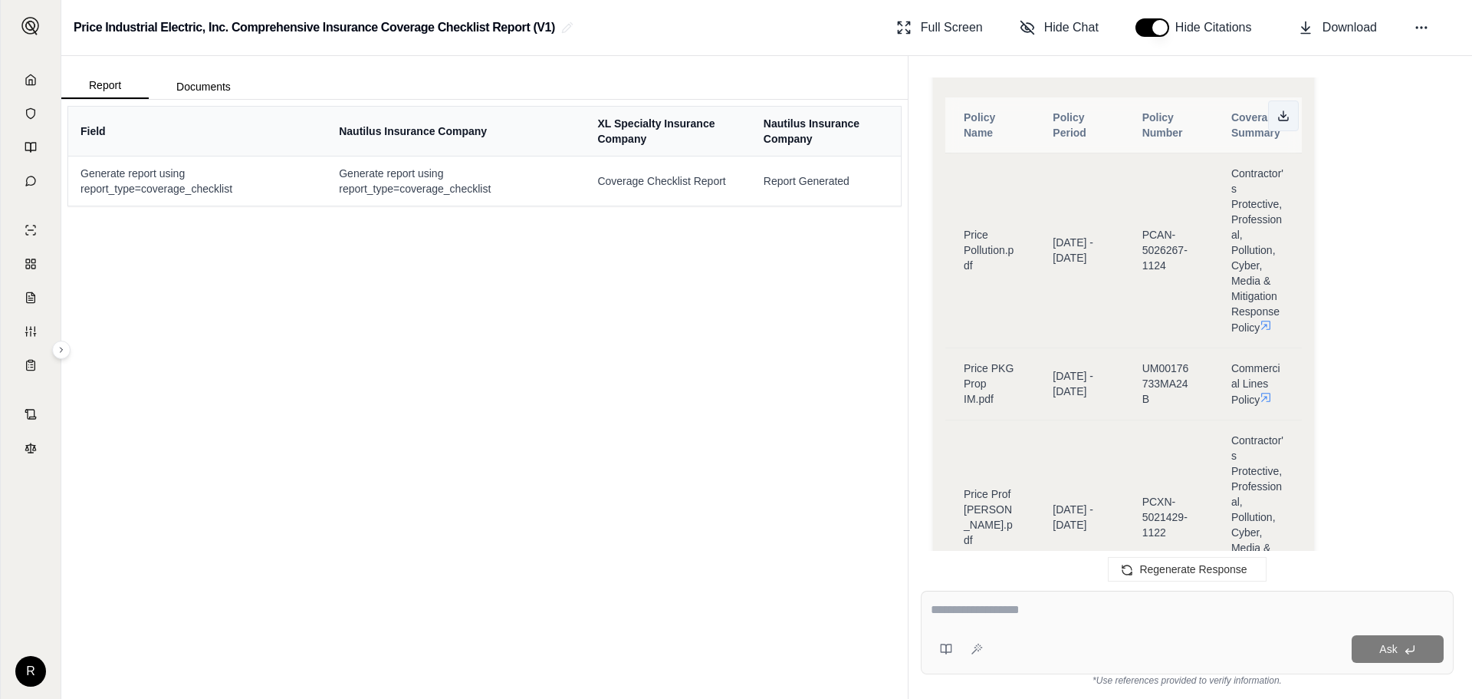
click at [1282, 116] on polyline at bounding box center [1283, 116] width 5 height 2
click at [27, 78] on icon at bounding box center [30, 79] width 9 height 10
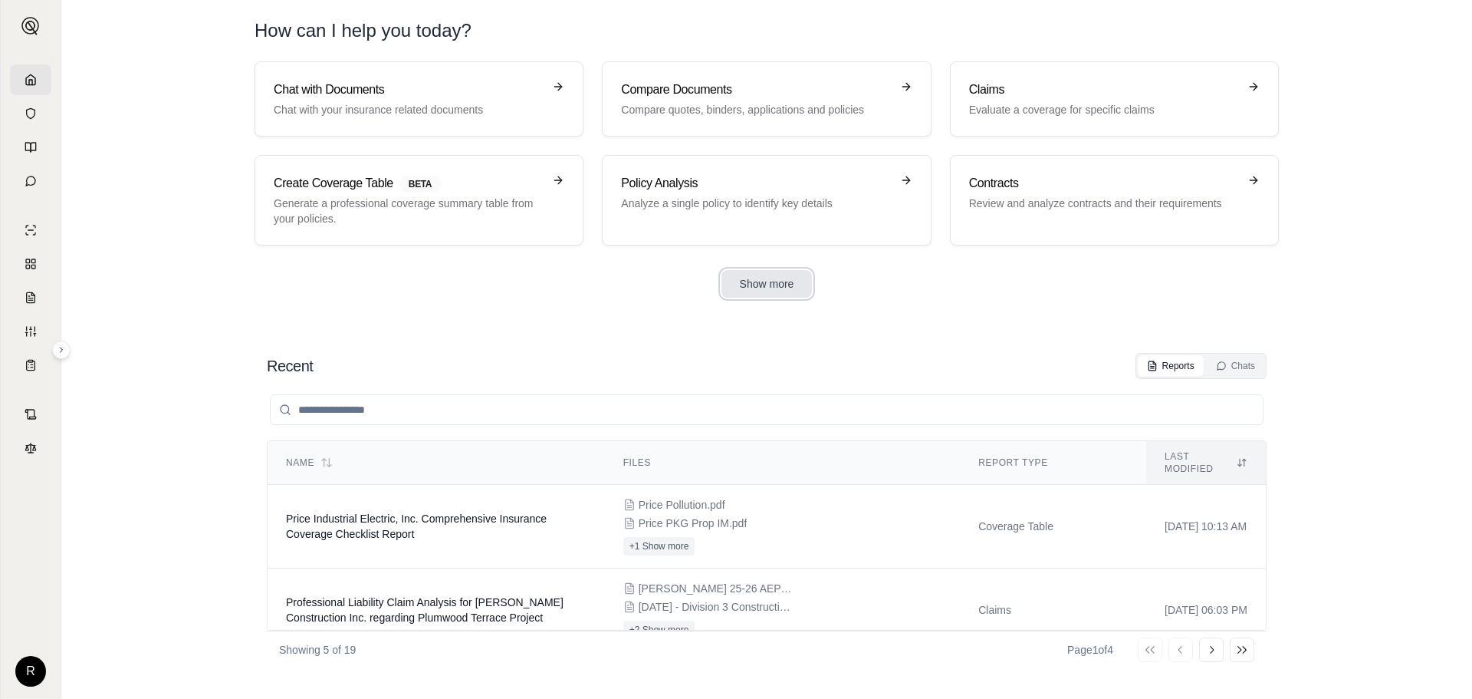
click at [763, 294] on button "Show more" at bounding box center [767, 284] width 91 height 28
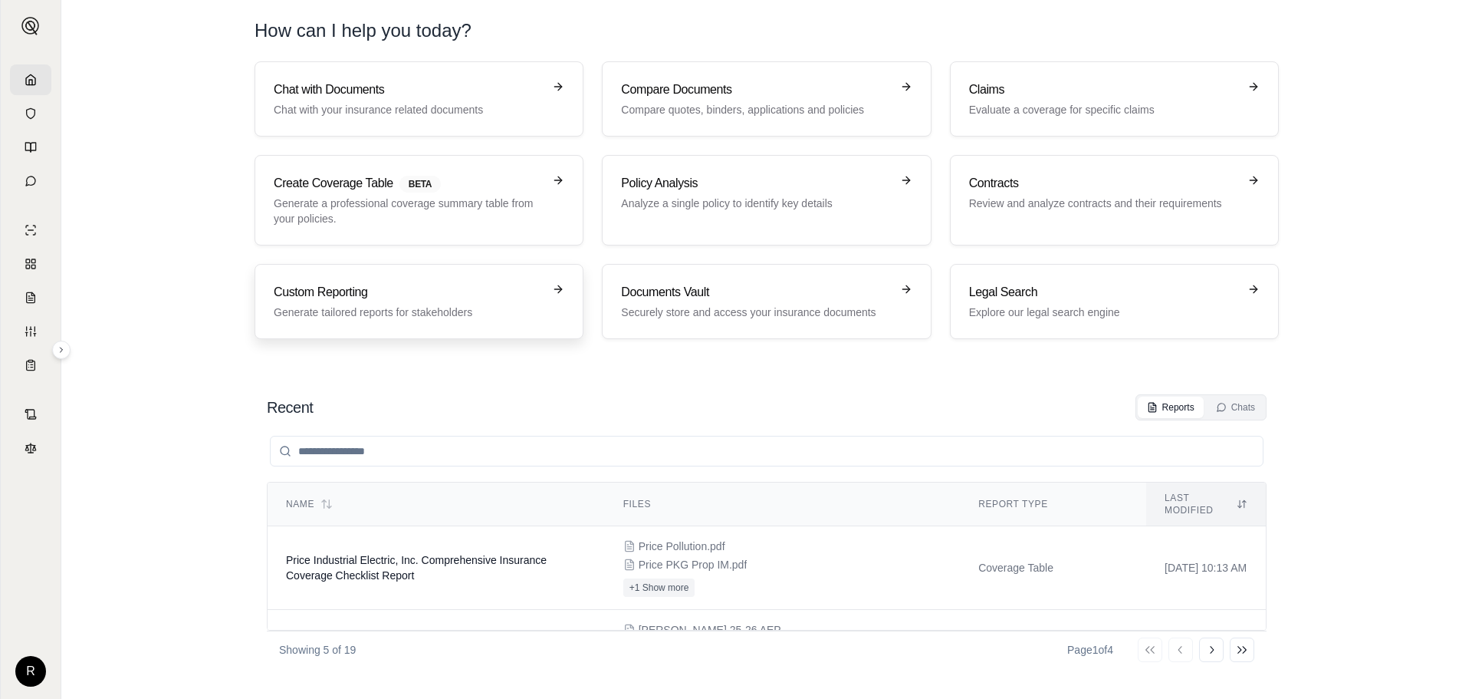
click at [273, 309] on link "Custom Reporting Generate tailored reports for stakeholders" at bounding box center [419, 301] width 329 height 75
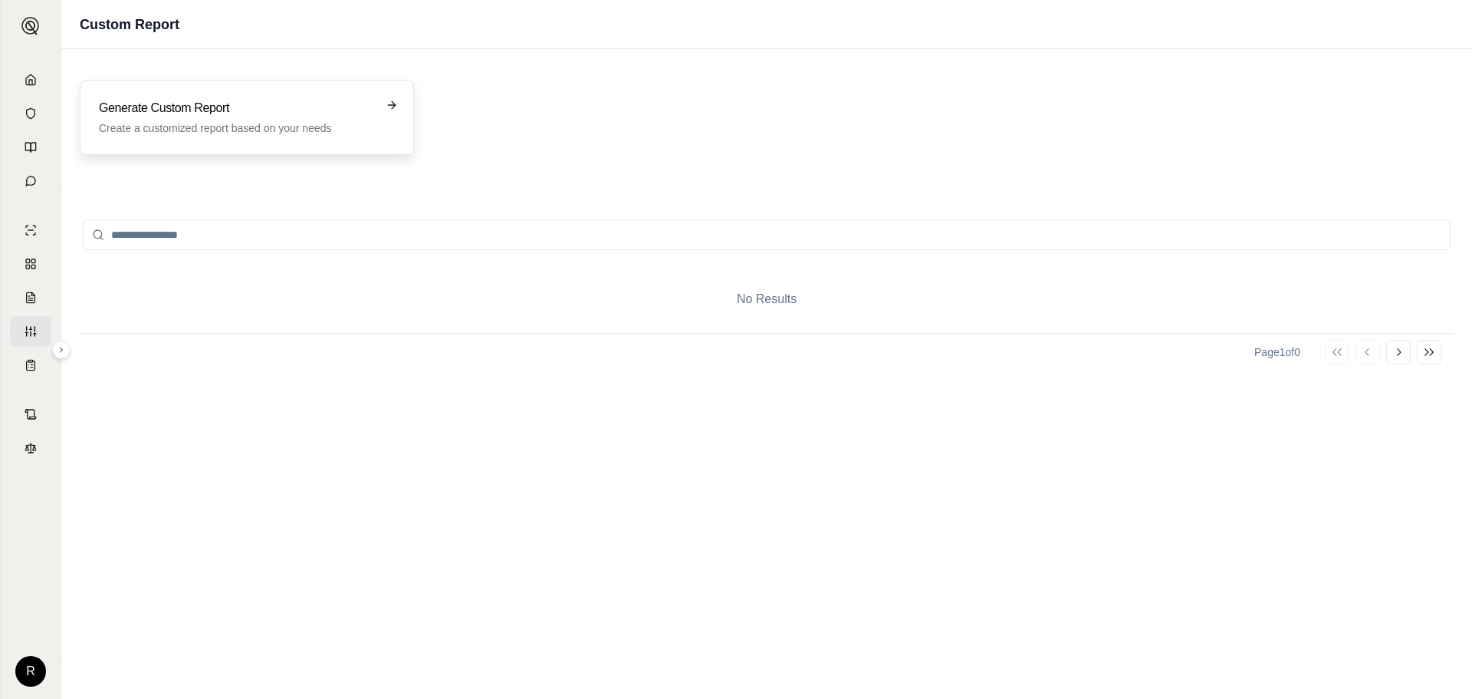
click at [242, 127] on p "Create a customized report based on your needs" at bounding box center [236, 127] width 275 height 15
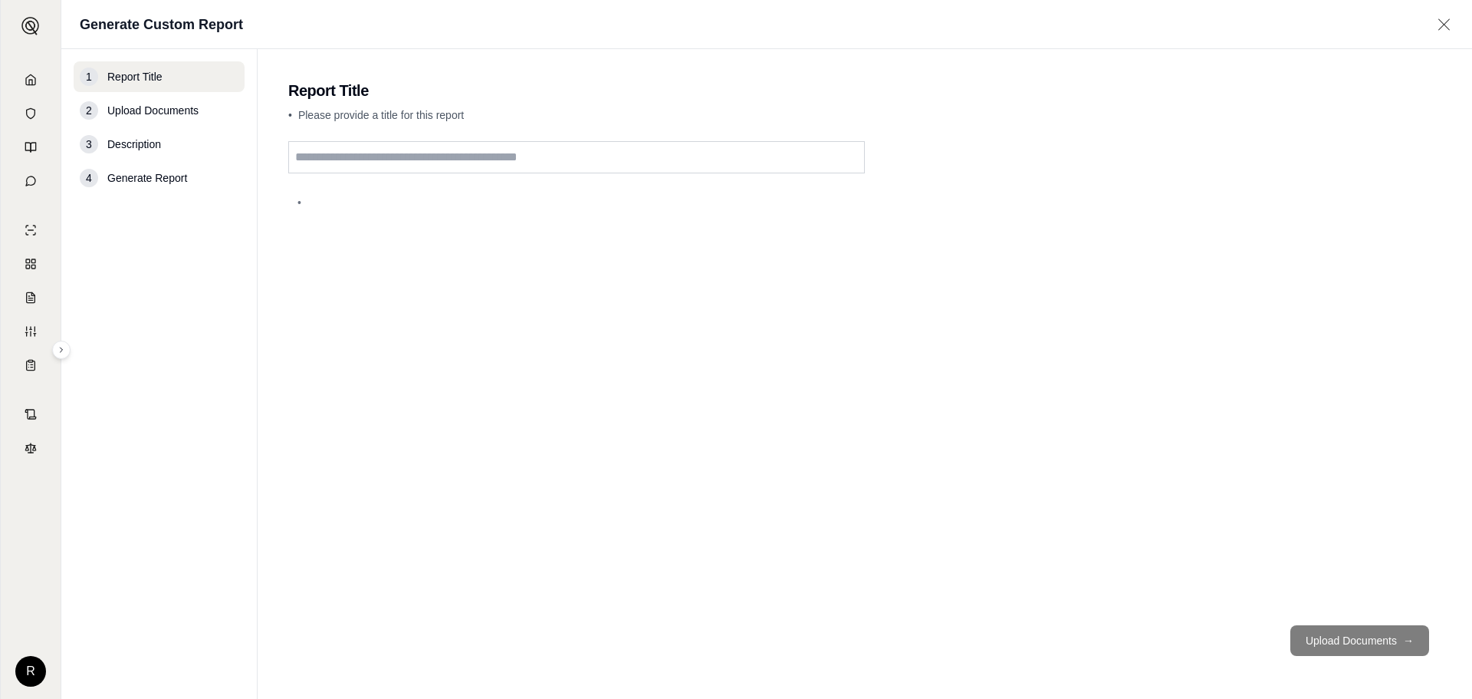
click at [475, 154] on input "text" at bounding box center [576, 157] width 577 height 32
type input "**********"
click at [1319, 636] on button "Upload Documents →" at bounding box center [1360, 640] width 139 height 31
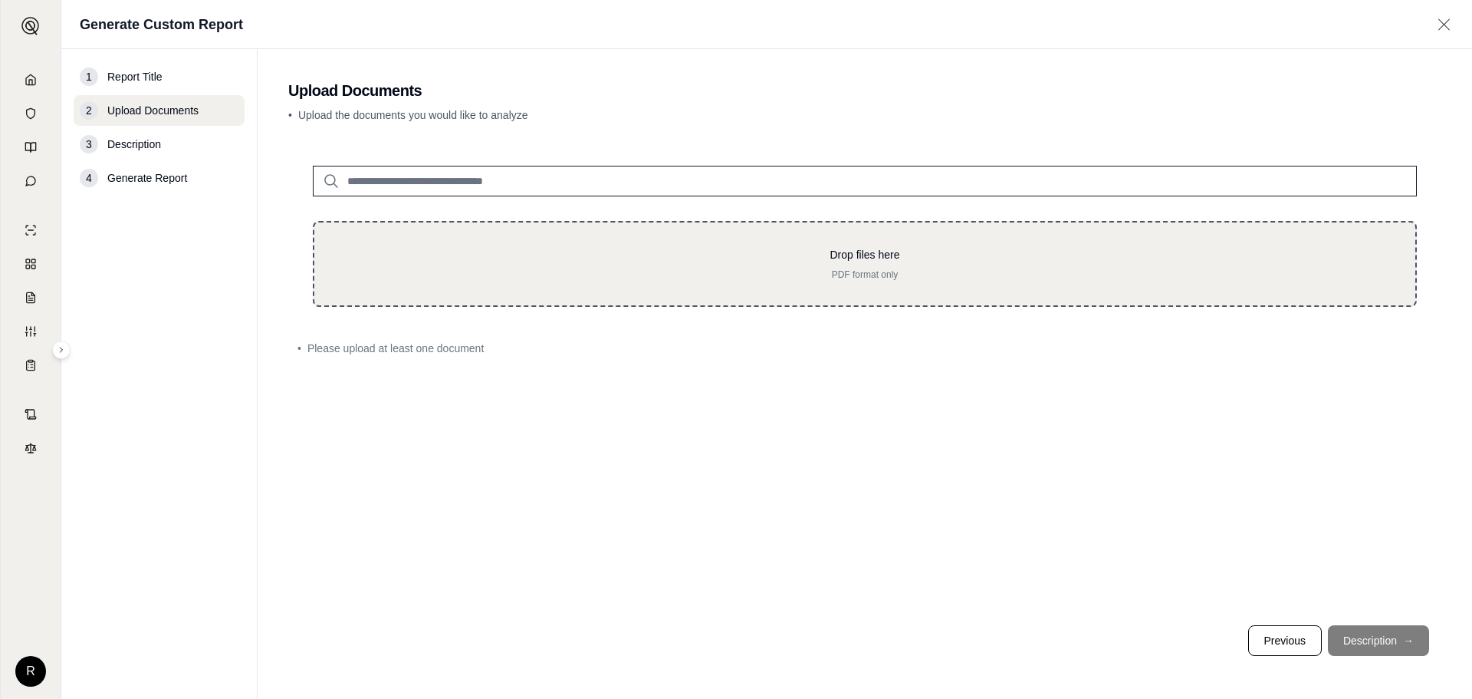
click at [1008, 255] on p "Drop files here" at bounding box center [865, 254] width 1052 height 15
type input "**********"
